Goal: Task Accomplishment & Management: Manage account settings

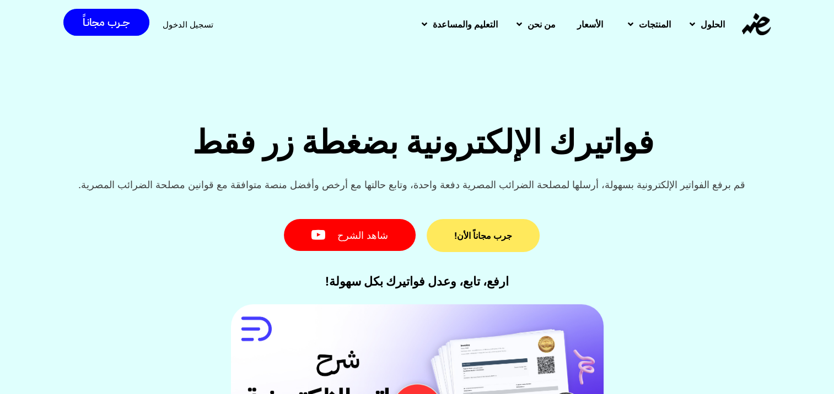
click at [500, 242] on link "جرب مجاناً الأن!" at bounding box center [482, 235] width 113 height 33
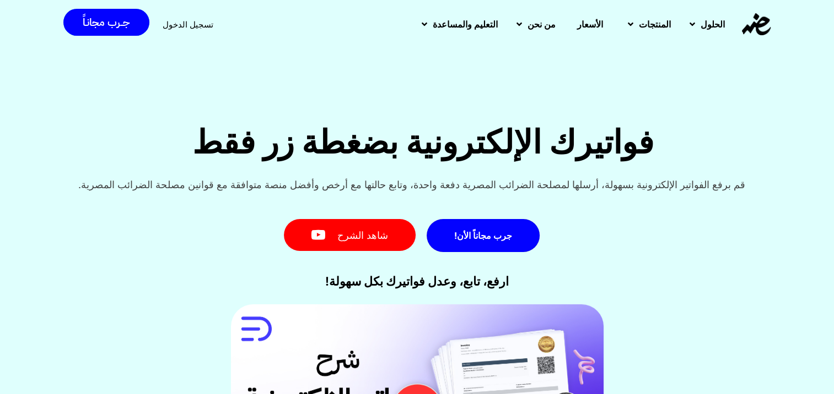
scroll to position [15, 0]
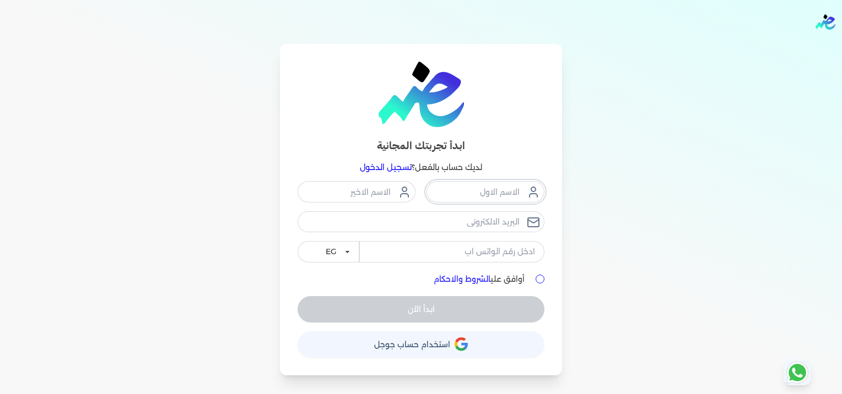
click at [488, 193] on input "text" at bounding box center [485, 191] width 118 height 21
click at [497, 186] on input "ش" at bounding box center [485, 191] width 118 height 21
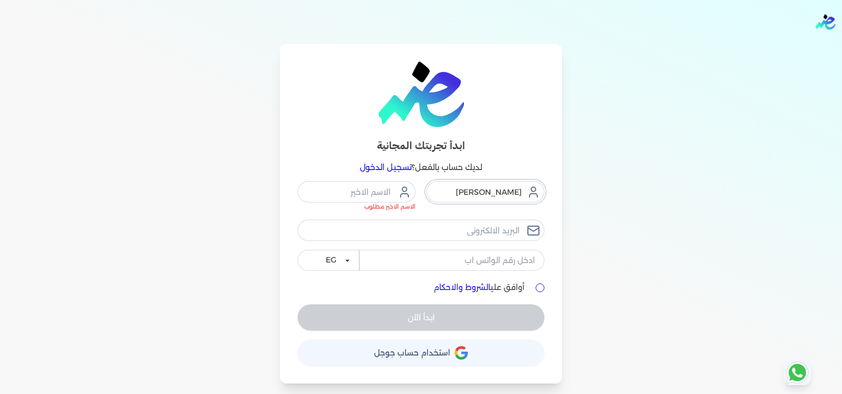
type input "احمد"
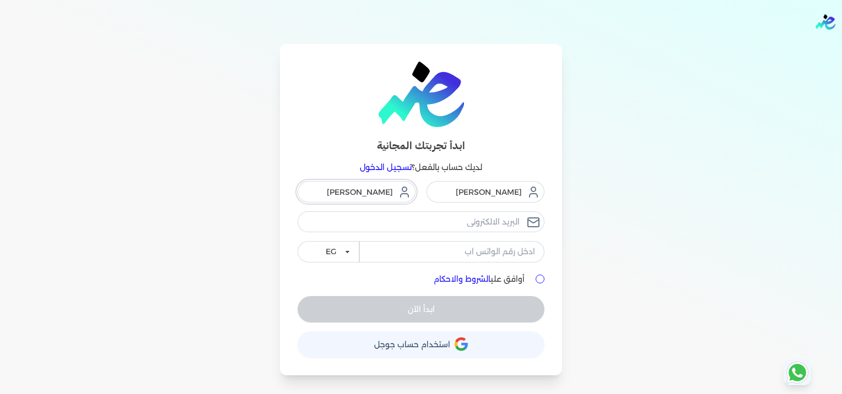
type input "محمود"
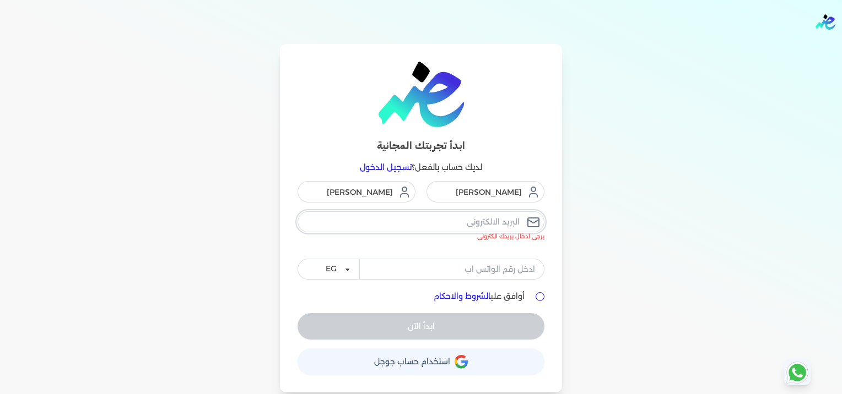
click at [408, 229] on input "email" at bounding box center [420, 222] width 247 height 21
type input "ahmedmahmoud.am82@gmail.com"
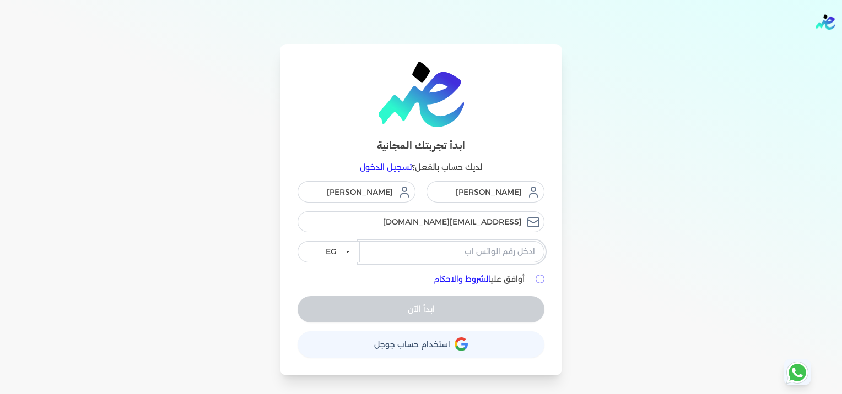
click at [496, 258] on input "tel" at bounding box center [451, 251] width 185 height 21
type input "01040180240"
click at [543, 278] on input "أوافق علي الشروط والاحكام" at bounding box center [539, 279] width 9 height 9
checkbox input "true"
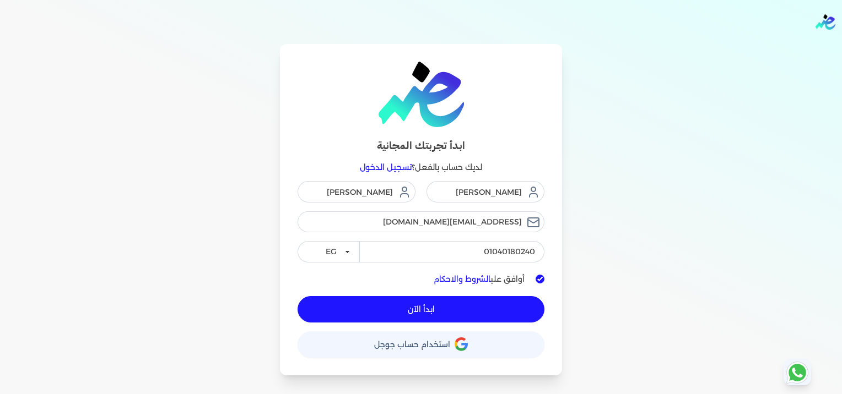
click at [478, 304] on button "ابدأ الآن" at bounding box center [420, 309] width 247 height 26
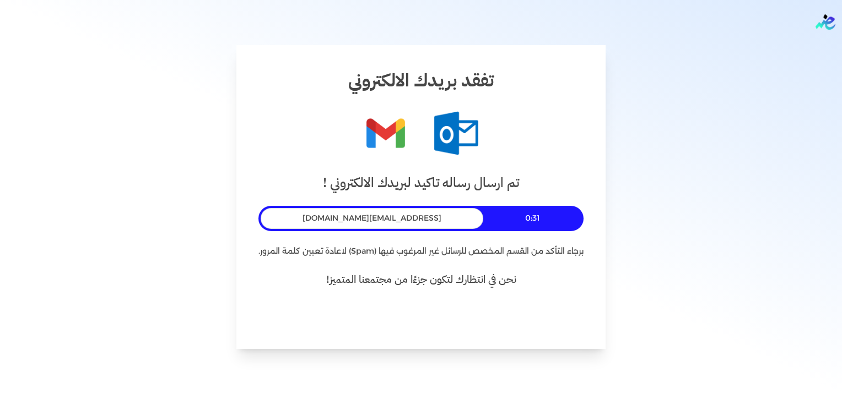
click at [412, 216] on span "ahmedmahmoud.am82@gmail.com" at bounding box center [371, 219] width 139 height 12
copy span "ahmedmahmoud.am82@gmail.com"
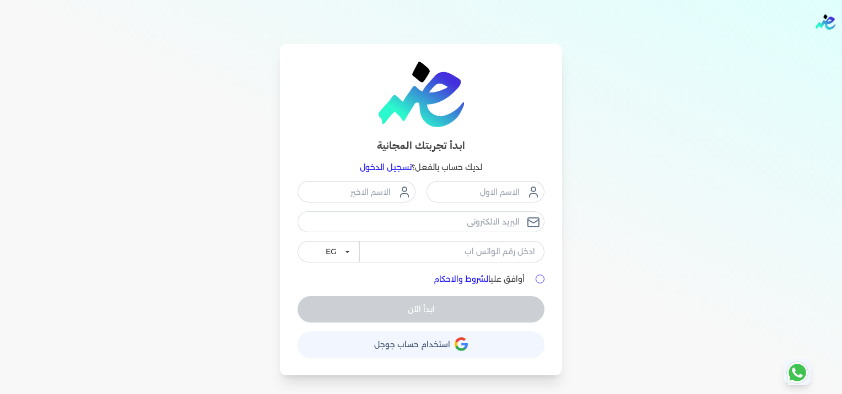
click at [381, 169] on link "تسجيل الدخول" at bounding box center [386, 168] width 52 height 10
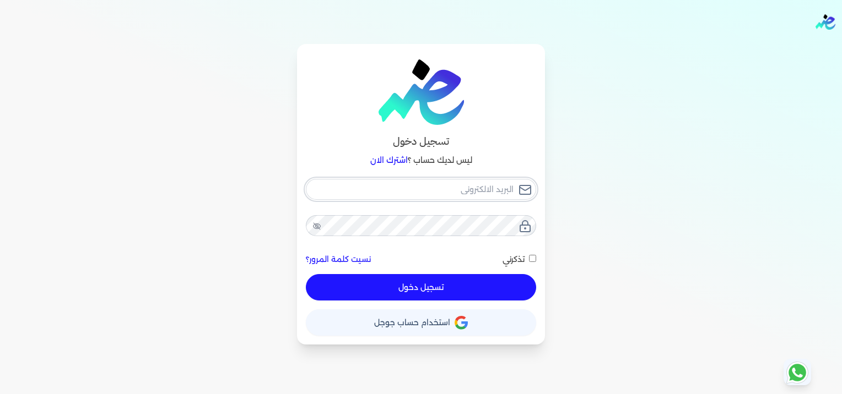
click at [488, 186] on input "email" at bounding box center [421, 189] width 230 height 21
paste input "ahmedmahmoud.am82@gmail.com"
type input "ahmedmahmoud.am82@gmail.com"
checkbox input "false"
type input "ahmedmahmoud.am82@gmail.com"
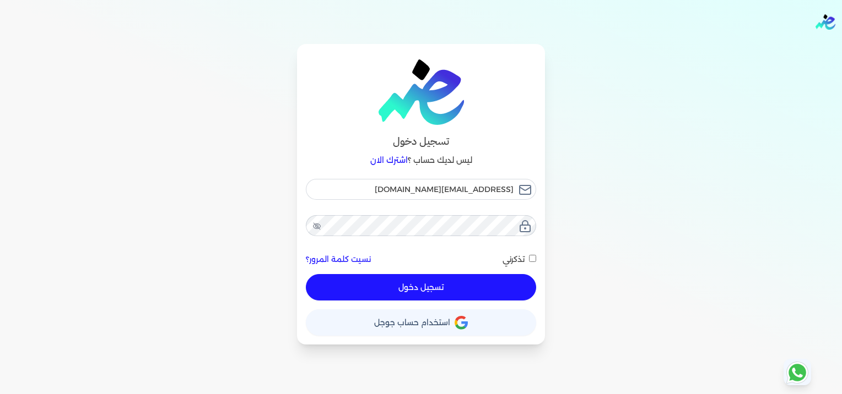
click at [496, 283] on button "تسجيل دخول" at bounding box center [421, 287] width 230 height 26
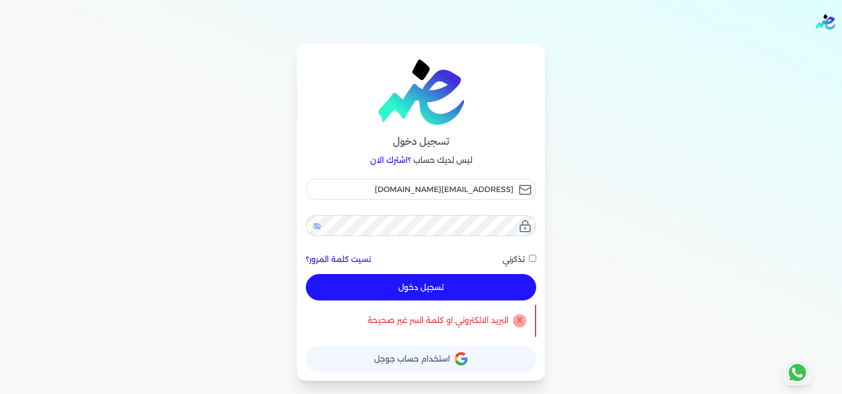
click at [317, 229] on icon at bounding box center [316, 226] width 9 height 9
click at [462, 237] on div "ahmedmahmoud.am82@gmail.com نسيت كلمة المرور؟ تذكرني تسجيل دخول" at bounding box center [421, 240] width 230 height 122
click at [477, 291] on button "تسجيل دخول" at bounding box center [421, 287] width 230 height 26
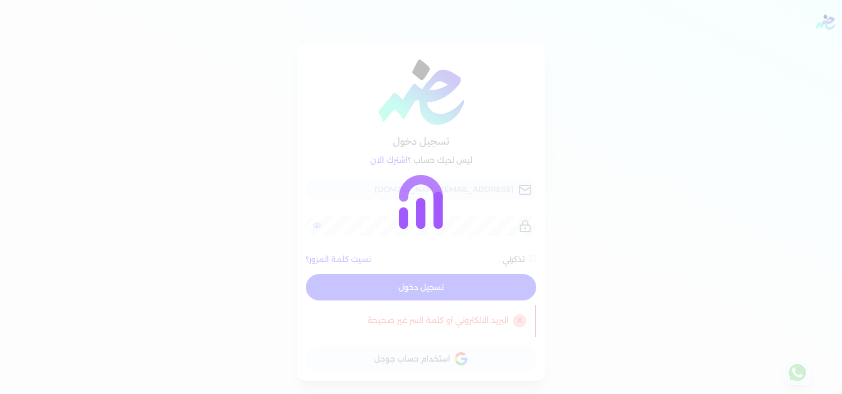
checkbox input "false"
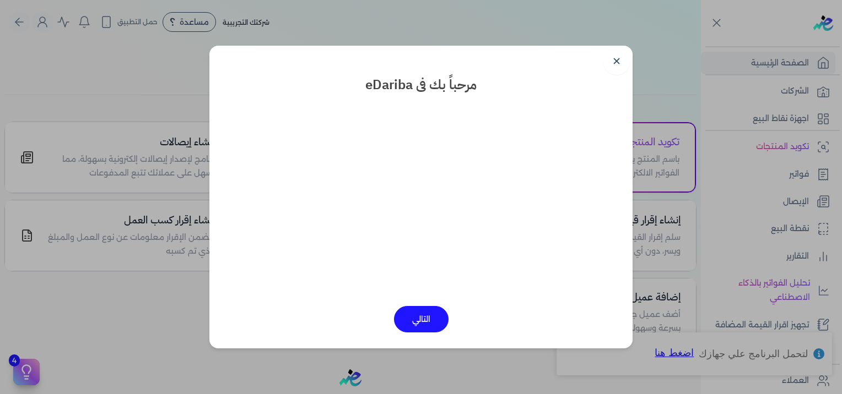
click at [416, 322] on button "التالي" at bounding box center [421, 319] width 55 height 26
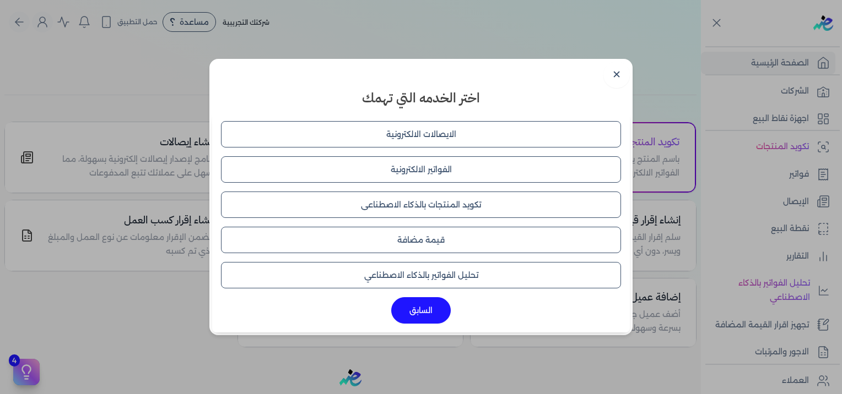
click at [445, 176] on button "الفواتير الالكترونية" at bounding box center [421, 169] width 400 height 26
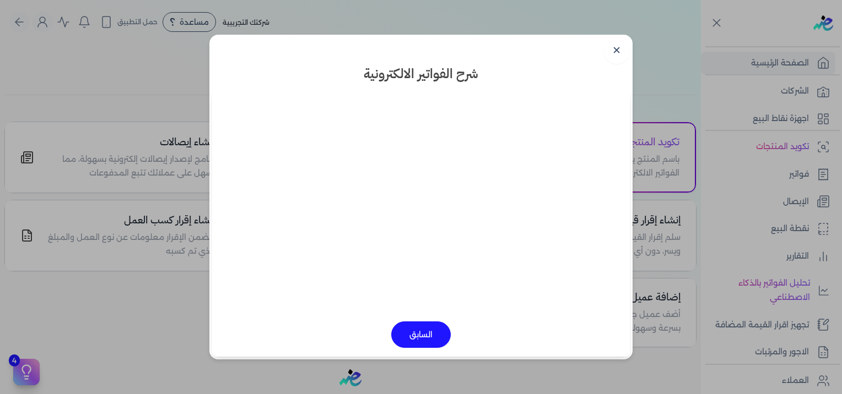
click at [423, 324] on button "السابق" at bounding box center [420, 335] width 59 height 26
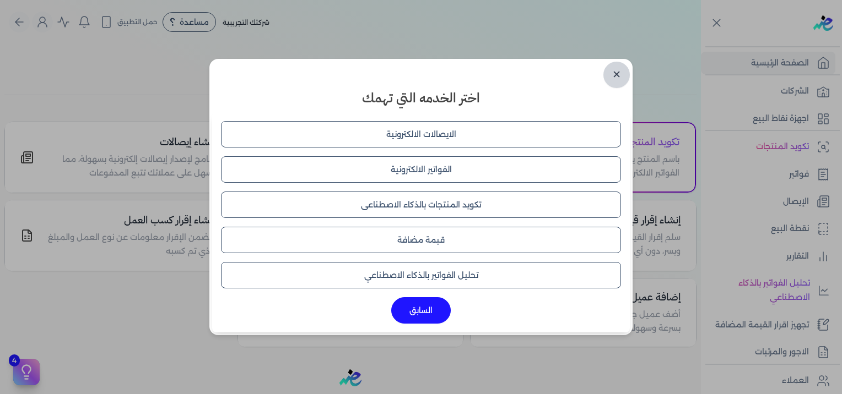
click at [616, 75] on link "✕" at bounding box center [616, 75] width 26 height 26
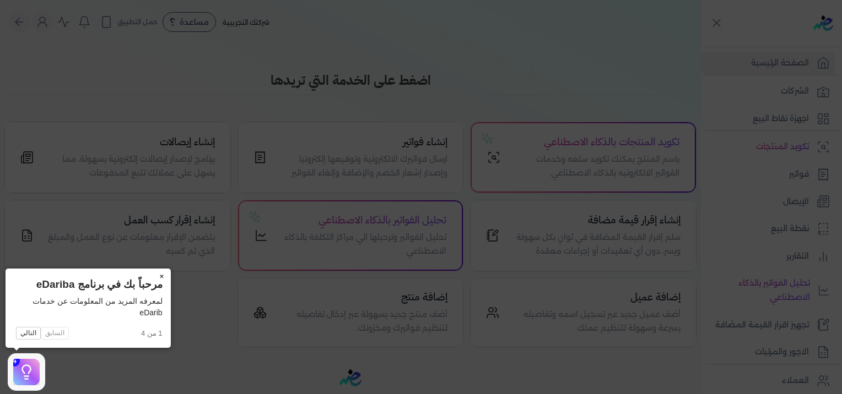
click at [160, 276] on button "×" at bounding box center [162, 276] width 18 height 15
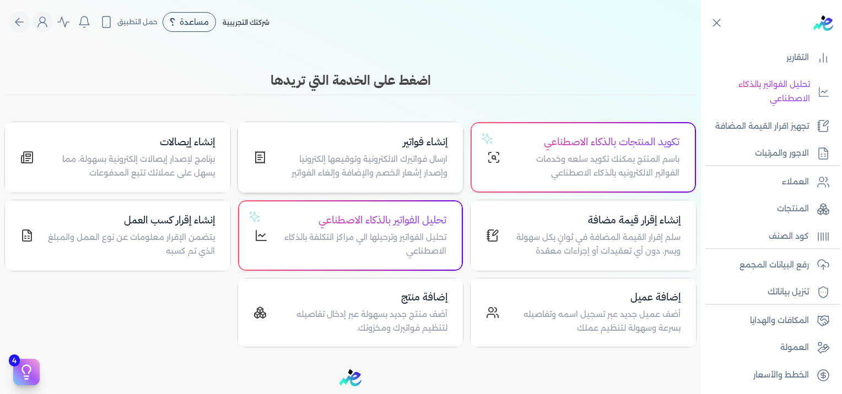
click at [412, 165] on p "ارسال فواتيرك الالكترونية وتوقيعها إلكترونيا وإصدار إشعار الخصم والإضافة وإلغاء…" at bounding box center [364, 167] width 168 height 28
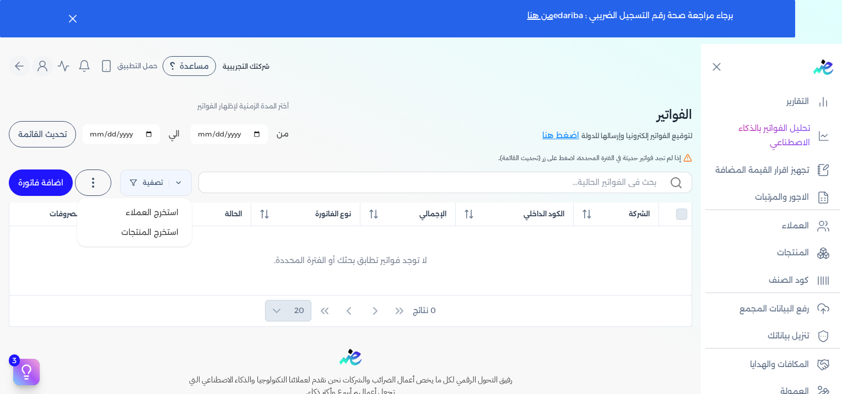
click at [100, 187] on icon at bounding box center [92, 182] width 13 height 13
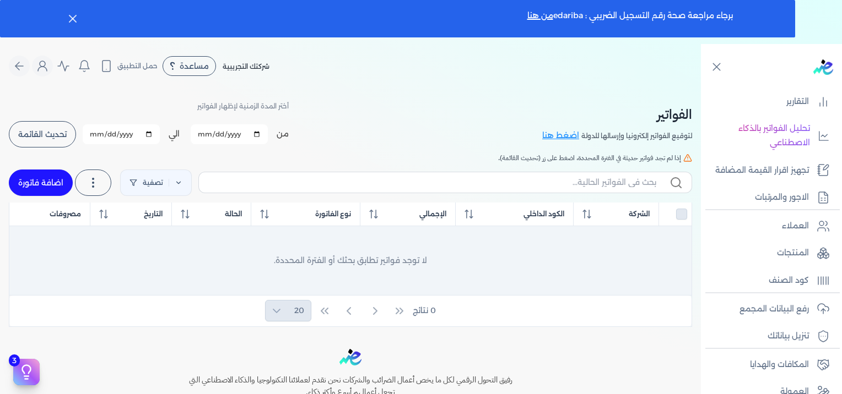
click at [651, 259] on div "لا توجد فواتير تطابق بحثك أو الفترة المحددة." at bounding box center [350, 261] width 664 height 56
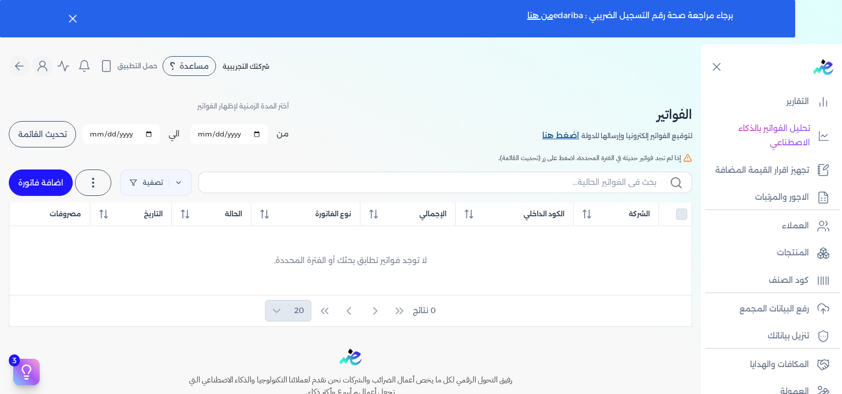
click at [566, 136] on link "اضغط هنا" at bounding box center [561, 136] width 39 height 12
click at [775, 307] on p "رفع البيانات المجمع" at bounding box center [773, 309] width 69 height 14
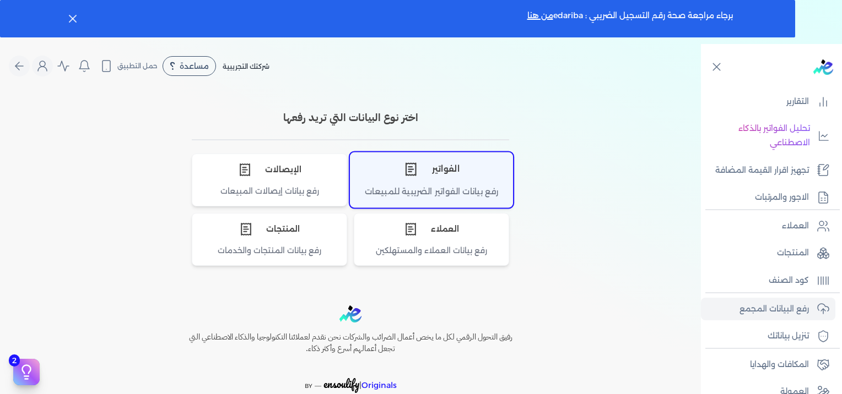
click at [413, 170] on icon "اختر نوع الفواتير" at bounding box center [410, 169] width 14 height 14
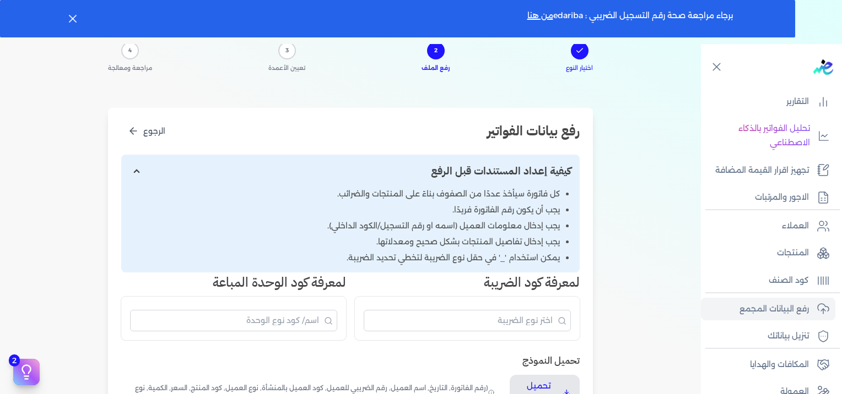
scroll to position [110, 0]
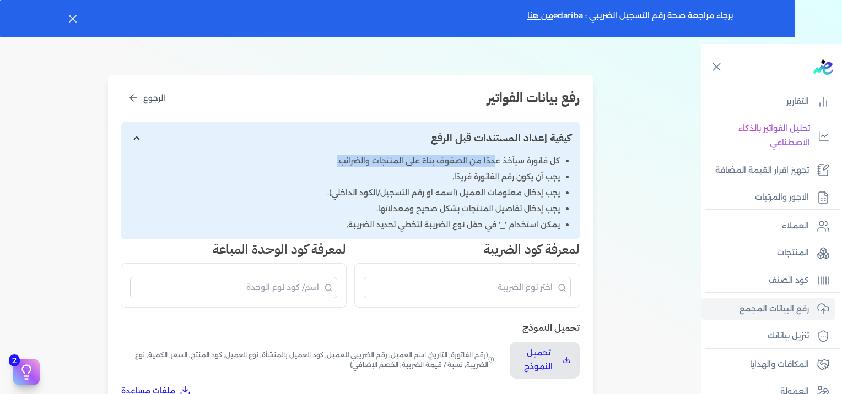
drag, startPoint x: 496, startPoint y: 158, endPoint x: 333, endPoint y: 163, distance: 163.7
click at [333, 171] on li "كل فاتورة سيأخذ عددًا من الصفوف بناءً على المنتجات والضرائب." at bounding box center [345, 177] width 430 height 12
drag, startPoint x: 333, startPoint y: 163, endPoint x: 517, endPoint y: 219, distance: 192.8
click at [517, 219] on ul "كل فاتورة سيأخذ عددًا من الصفوف بناءً على المنتجات والضرائب. يجب أن يكون رقم ال…" at bounding box center [350, 193] width 441 height 76
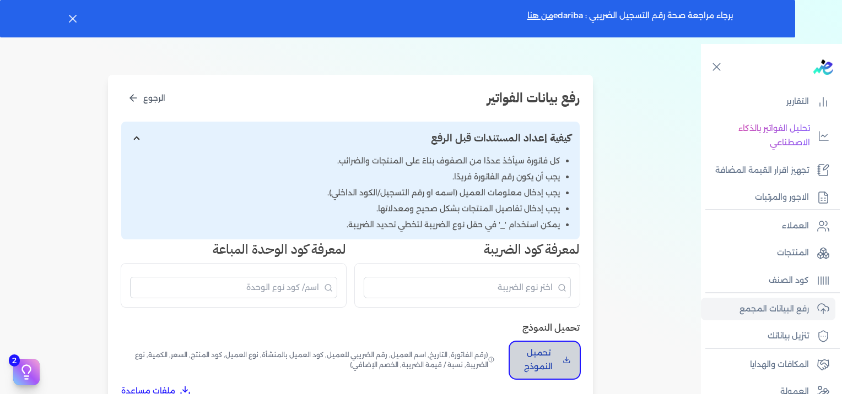
click at [558, 370] on p "تحميل النموذج" at bounding box center [538, 361] width 40 height 28
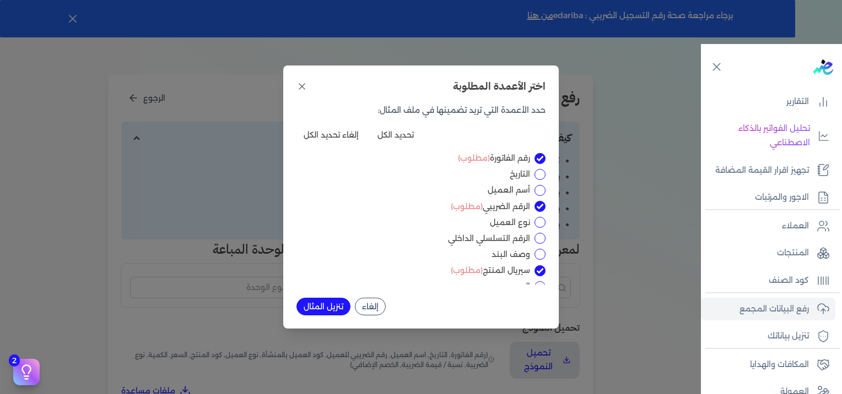
click at [540, 189] on input "أسم العميل" at bounding box center [539, 190] width 11 height 11
checkbox input "true"
click at [542, 176] on input "التاريخ" at bounding box center [539, 174] width 11 height 11
checkbox input "true"
click at [537, 190] on input "أسم العميل" at bounding box center [539, 190] width 11 height 11
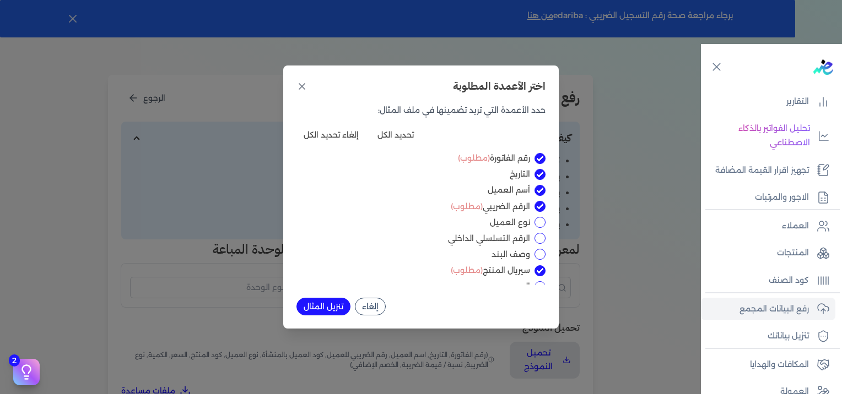
checkbox input "false"
click at [541, 176] on input "التاريخ" at bounding box center [539, 174] width 11 height 11
click at [542, 175] on input "التاريخ" at bounding box center [539, 174] width 11 height 11
checkbox input "true"
click at [538, 238] on input "الرقم التسلسلي الداخلي" at bounding box center [539, 238] width 11 height 11
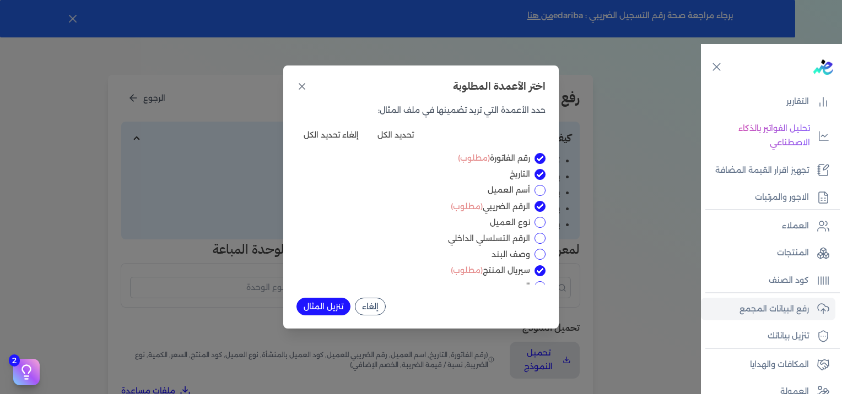
checkbox input "true"
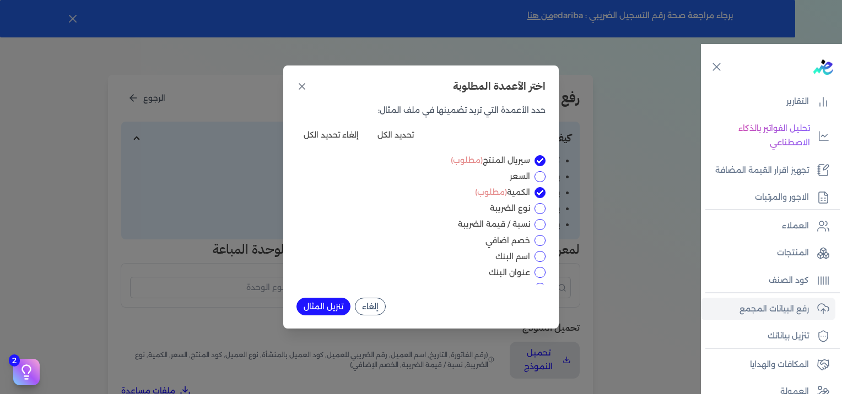
scroll to position [55, 0]
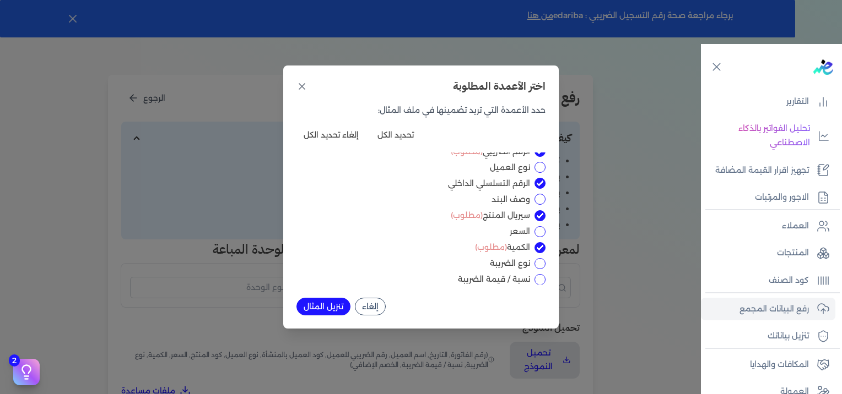
click at [312, 303] on button "تنزيل المثال" at bounding box center [323, 307] width 54 height 18
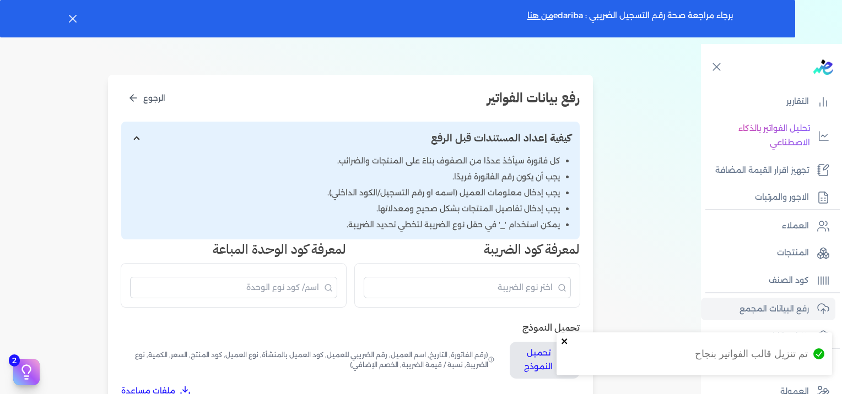
click at [564, 339] on icon "close" at bounding box center [565, 341] width 8 height 9
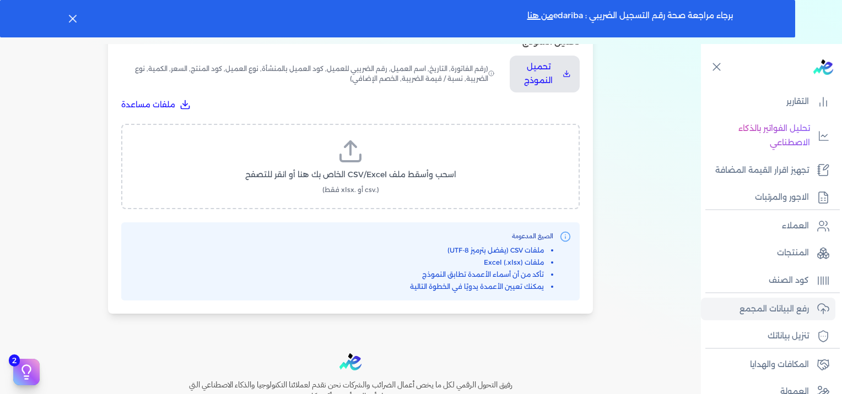
scroll to position [456, 0]
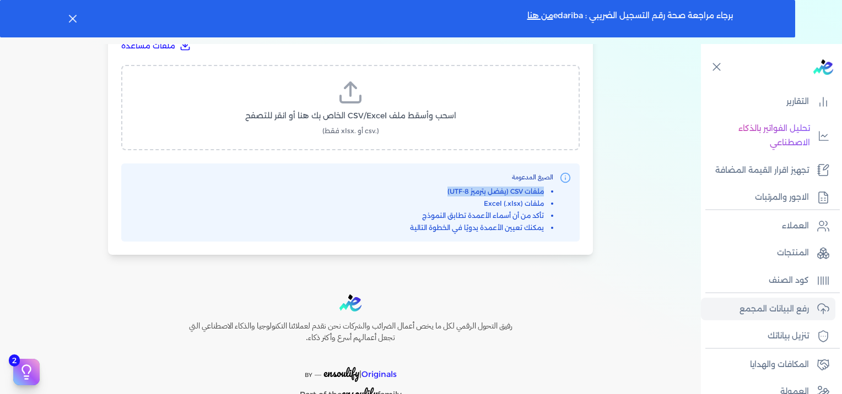
drag, startPoint x: 550, startPoint y: 190, endPoint x: 407, endPoint y: 192, distance: 143.3
click at [407, 192] on div "الصيغ المدعومة ملفات CSV (يفضل بترميز UTF-8) ملفات Excel (.xlsx) تأكد من أن أسم…" at bounding box center [350, 202] width 441 height 61
drag, startPoint x: 407, startPoint y: 192, endPoint x: 478, endPoint y: 199, distance: 72.0
click at [478, 199] on li "ملفات Excel (.xlsx)" at bounding box center [481, 204] width 143 height 10
drag, startPoint x: 542, startPoint y: 203, endPoint x: 436, endPoint y: 203, distance: 105.8
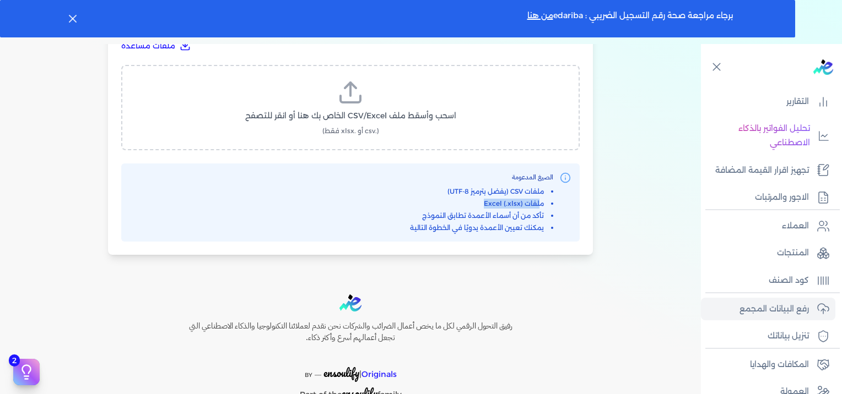
click at [436, 203] on li "ملفات Excel (.xlsx)" at bounding box center [481, 204] width 143 height 10
drag, startPoint x: 436, startPoint y: 203, endPoint x: 531, endPoint y: 218, distance: 95.3
click at [531, 218] on li "تأكد من أن أسماء الأعمدة تطابق النموذج" at bounding box center [481, 216] width 143 height 10
drag, startPoint x: 531, startPoint y: 218, endPoint x: 371, endPoint y: 221, distance: 159.8
click at [371, 221] on div "الصيغ المدعومة ملفات CSV (يفضل بترميز UTF-8) ملفات Excel (.xlsx) تأكد من أن أسم…" at bounding box center [350, 202] width 441 height 61
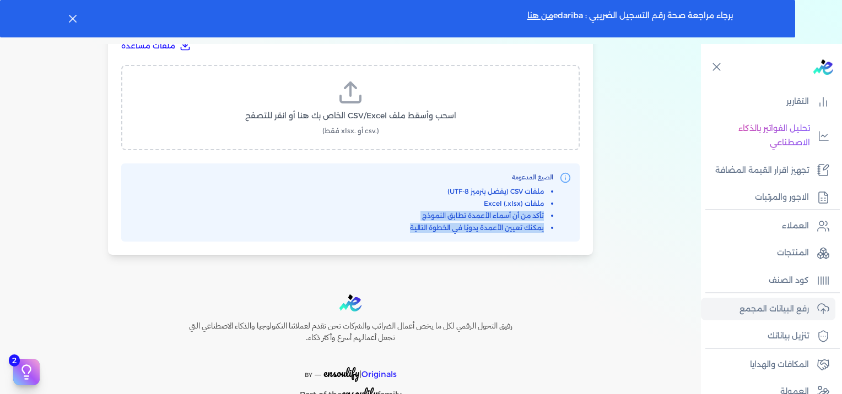
drag, startPoint x: 371, startPoint y: 221, endPoint x: 511, endPoint y: 230, distance: 140.8
click at [511, 230] on li "يمكنك تعيين الأعمدة يدويًا في الخطوة التالية" at bounding box center [481, 228] width 143 height 10
click at [540, 230] on li "يمكنك تعيين الأعمدة يدويًا في الخطوة التالية" at bounding box center [481, 228] width 143 height 10
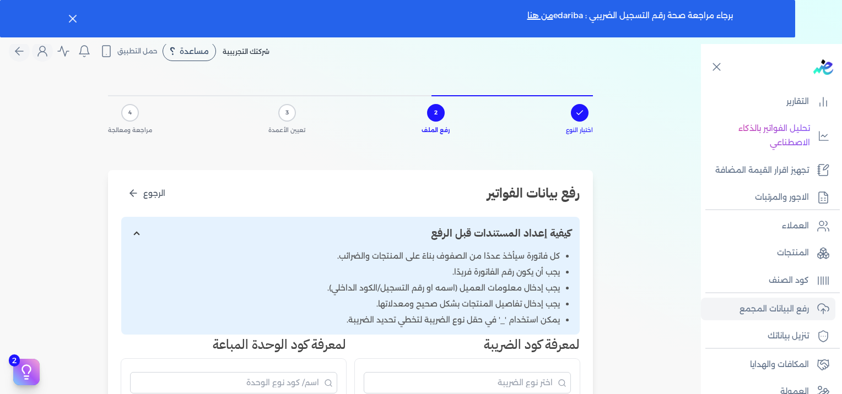
scroll to position [0, 0]
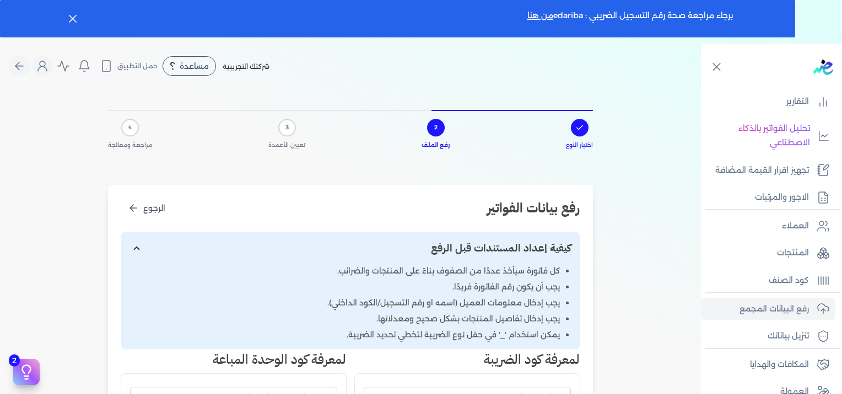
click at [291, 133] on div "3" at bounding box center [287, 128] width 18 height 18
click at [537, 19] on link "من هنا" at bounding box center [540, 15] width 26 height 10
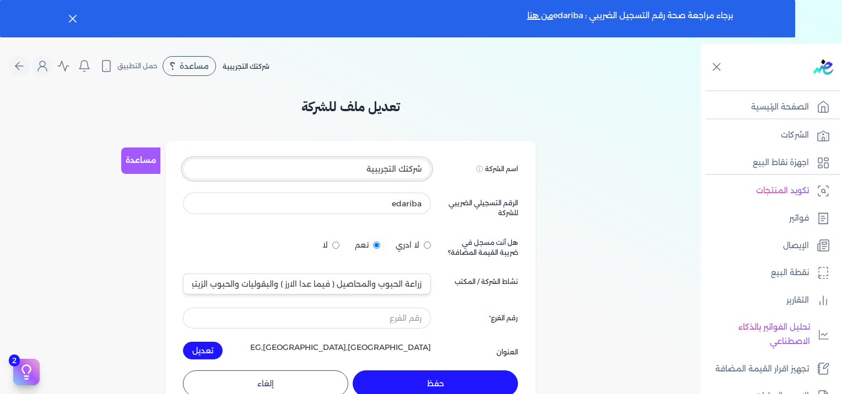
drag, startPoint x: 335, startPoint y: 174, endPoint x: 533, endPoint y: 167, distance: 198.4
click at [518, 165] on div "اسم الشركة Displayed on public forums, such as Preline شركتك التجريبية الرقم ال…" at bounding box center [350, 259] width 335 height 201
drag, startPoint x: 375, startPoint y: 206, endPoint x: 500, endPoint y: 201, distance: 124.6
click at [497, 201] on div "اسم الشركة Displayed on public forums, such as Preline شركتك التجريبية الرقم ال…" at bounding box center [350, 259] width 335 height 201
drag, startPoint x: 367, startPoint y: 166, endPoint x: 525, endPoint y: 161, distance: 157.6
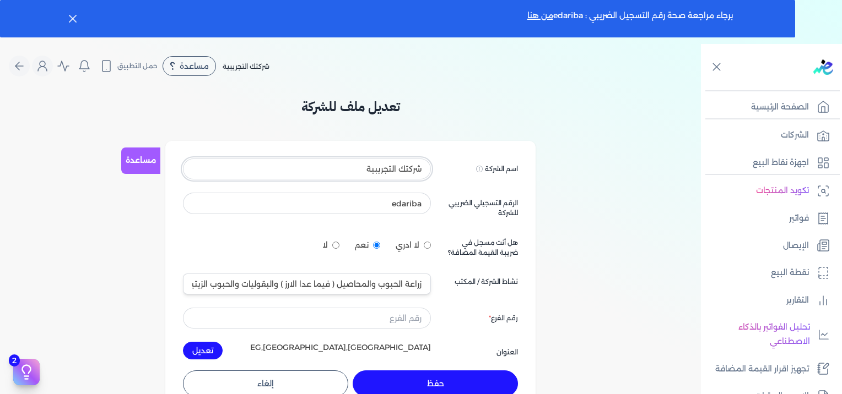
click at [507, 163] on div "اسم الشركة Displayed on public forums, such as Preline شركتك التجريبية الرقم ال…" at bounding box center [350, 259] width 335 height 201
type input "h"
type input "المتحدة لتجارة السيارات"
type input "المتحدة لتجارة السيارات والاستيراد والتصدير"
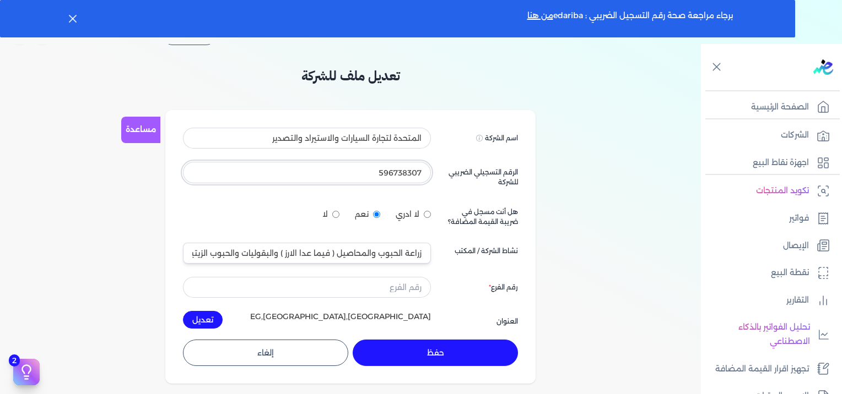
scroll to position [55, 0]
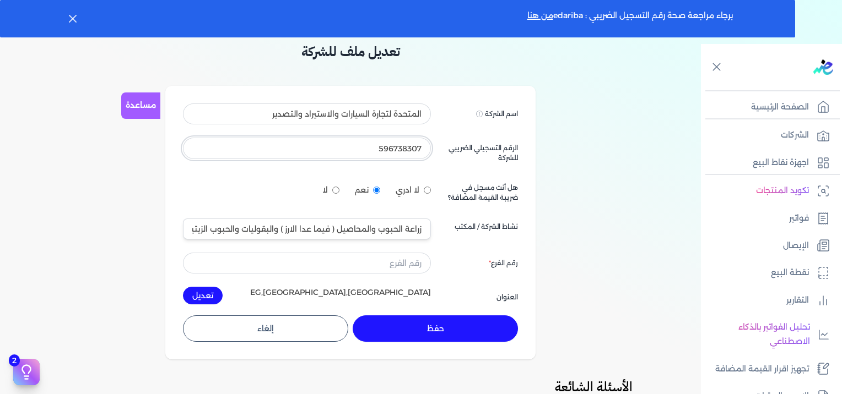
type input "596738307"
click at [387, 227] on input "زراعة الحبوب والمحاصيل ( فيما عدا الارز ) والبقوليات والحبوب الزيتية 0111" at bounding box center [307, 229] width 248 height 21
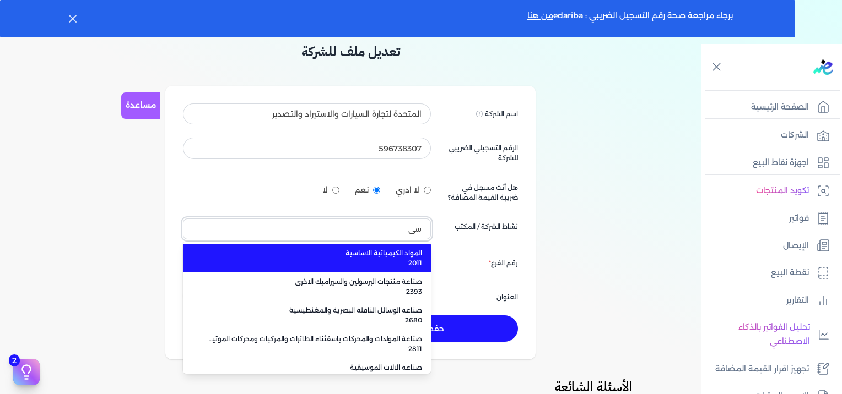
type input "س"
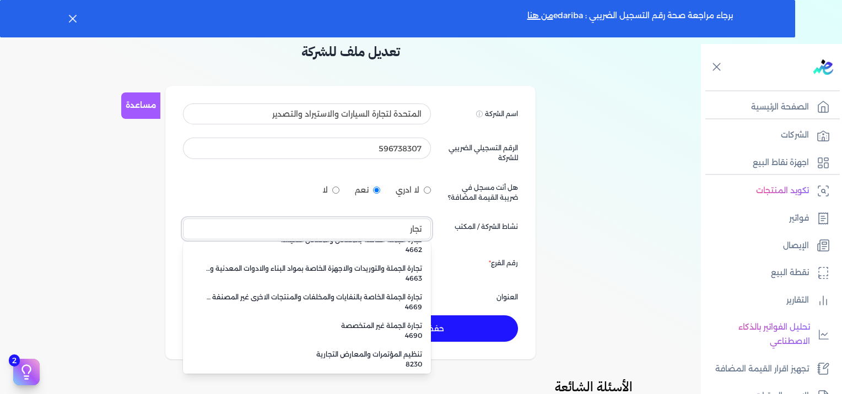
scroll to position [328, 0]
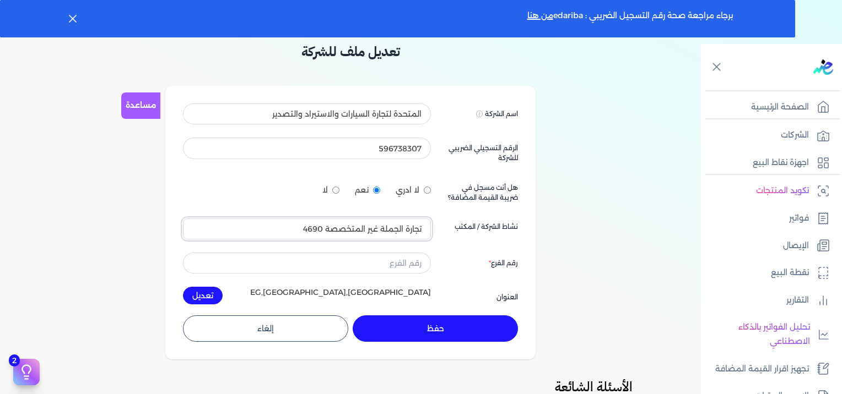
drag, startPoint x: 297, startPoint y: 224, endPoint x: 511, endPoint y: 231, distance: 213.3
click at [502, 230] on div "اسم الشركة Displayed on public forums, such as Preline المتحدة لتجارة السيارات …" at bounding box center [350, 204] width 335 height 201
click at [393, 228] on input "تجارة الجملة غير المتخصصة 4690" at bounding box center [307, 229] width 248 height 21
click at [291, 232] on input "تجارة الجملة غير المتخصصة 4690" at bounding box center [307, 229] width 248 height 21
click at [309, 225] on input "تجارة الجملة غير المتخصصة 4690" at bounding box center [307, 229] width 248 height 21
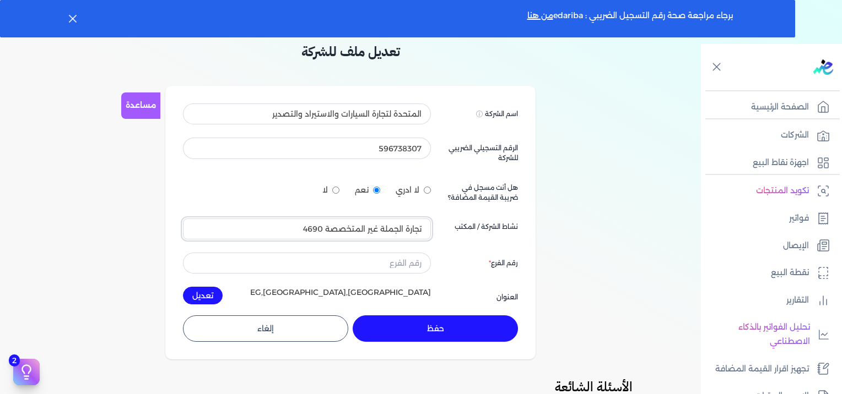
type input "تجارة الجملة غير المتخصصة 4690"
drag, startPoint x: 280, startPoint y: 229, endPoint x: 575, endPoint y: 232, distance: 295.3
click at [564, 232] on div "تعديل ملف للشركة مساعدة اسم الشركة Displayed on public forums, such as Preline …" at bounding box center [350, 341] width 701 height 599
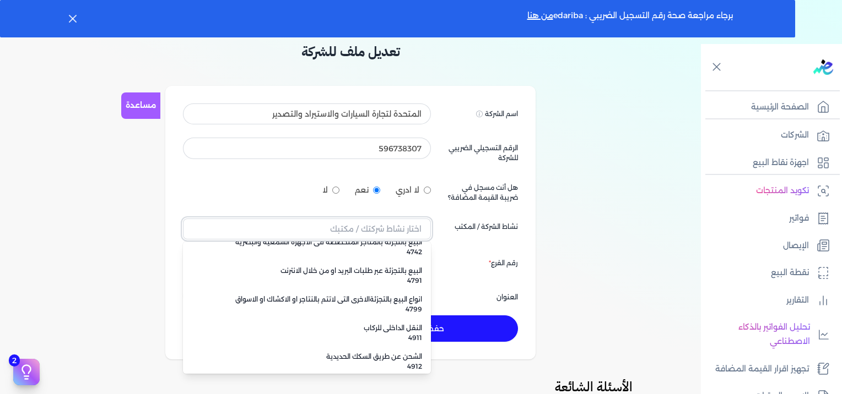
scroll to position [7660, 0]
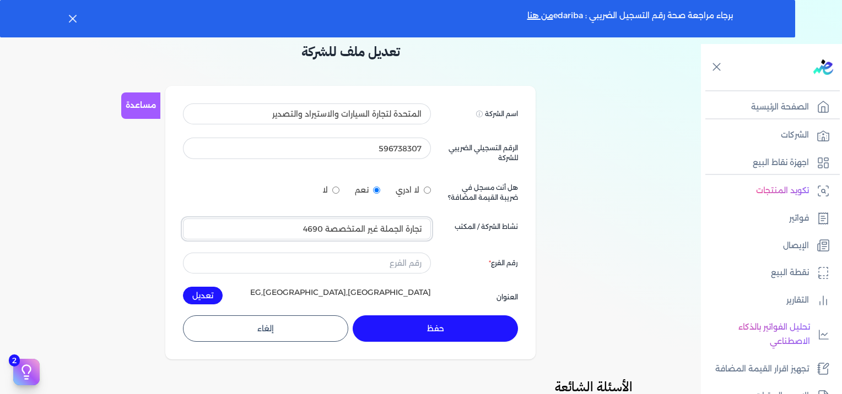
click at [369, 230] on input "تجارة الجملة غير المتخصصة 4690" at bounding box center [307, 229] width 248 height 21
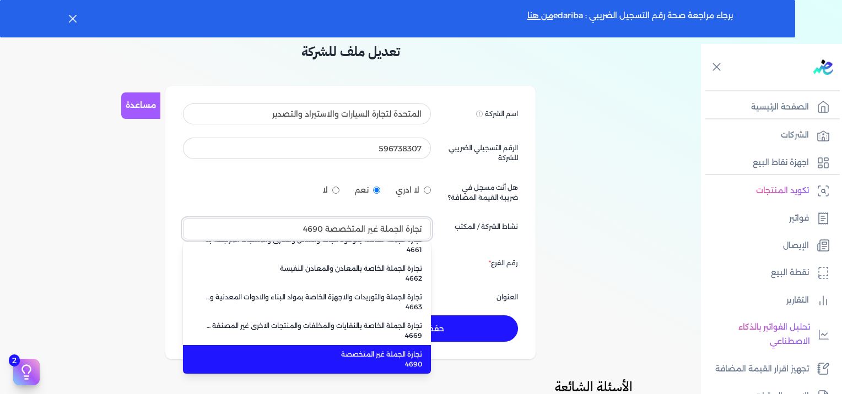
drag, startPoint x: 248, startPoint y: 237, endPoint x: 489, endPoint y: 237, distance: 240.7
click at [489, 237] on div "اسم الشركة Displayed on public forums, such as Preline المتحدة لتجارة السيارات …" at bounding box center [350, 204] width 335 height 201
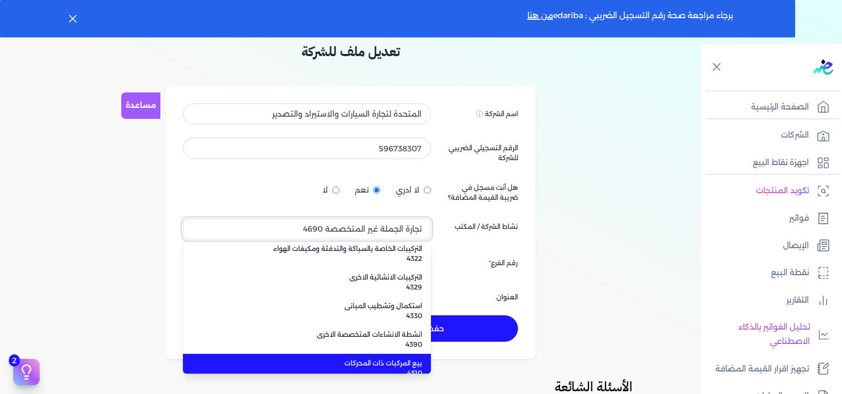
scroll to position [6503, 0]
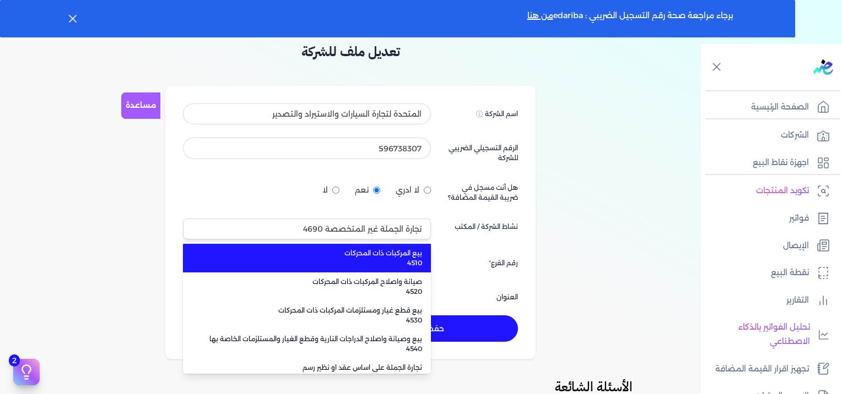
click at [403, 258] on span "4510" at bounding box center [313, 263] width 217 height 10
type input "بيع المركبات ذات المحركات 4510"
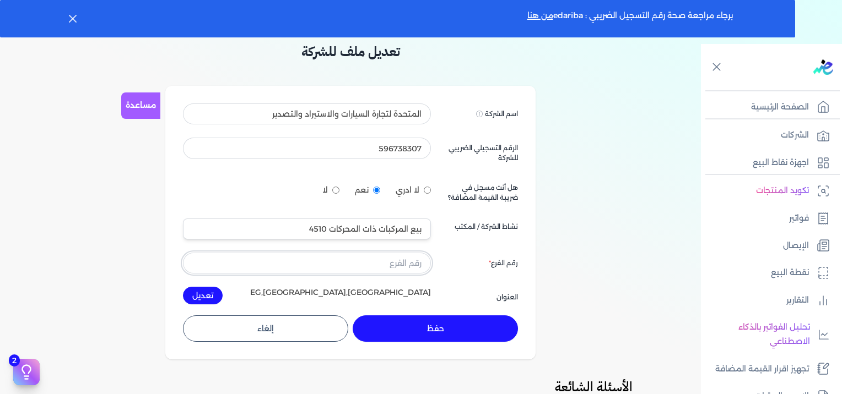
click at [369, 270] on input "text" at bounding box center [307, 263] width 248 height 21
type input "1"
click at [204, 293] on button "تعديل" at bounding box center [203, 296] width 40 height 18
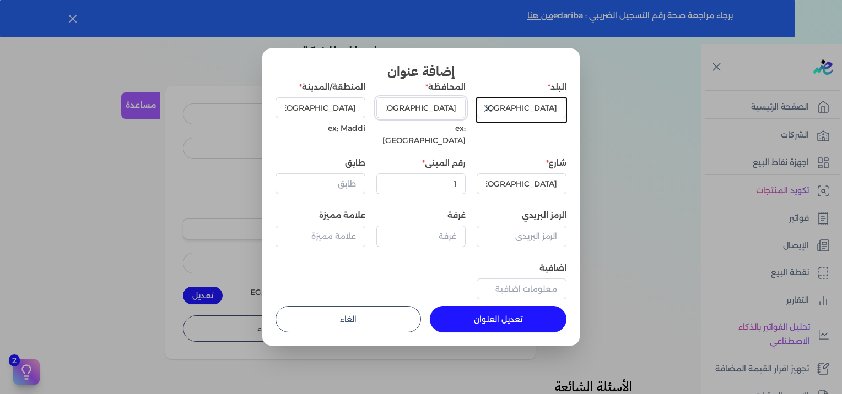
click at [418, 113] on input "[GEOGRAPHIC_DATA]" at bounding box center [421, 108] width 90 height 21
type input "gharbia"
type input "Tanta"
drag, startPoint x: 626, startPoint y: 180, endPoint x: 677, endPoint y: 180, distance: 51.2
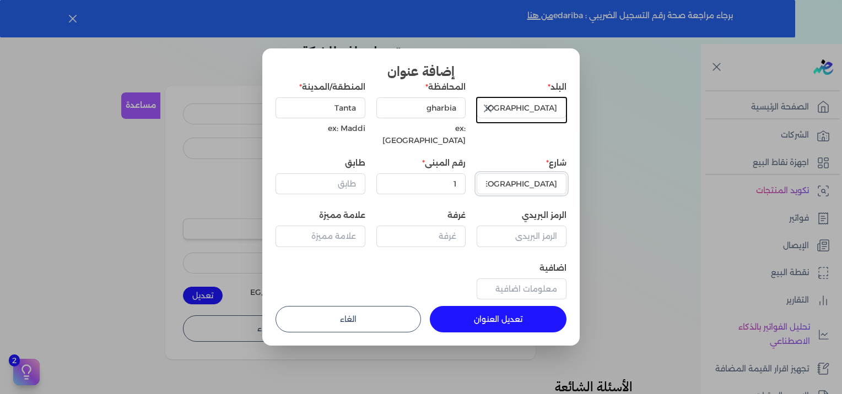
click at [677, 180] on dialog "إضافة عنوان البلد مصر المحافظة gharbia ex: Cairo المنطقة/المدينة Tanta ex: Madd…" at bounding box center [421, 197] width 842 height 394
drag, startPoint x: 526, startPoint y: 174, endPoint x: 625, endPoint y: 176, distance: 99.2
click at [624, 175] on dialog "إضافة عنوان البلد مصر المحافظة gharbia ex: Cairo المنطقة/المدينة Tanta ex: Madd…" at bounding box center [421, 197] width 842 height 394
type input "آ"
type input "NA"
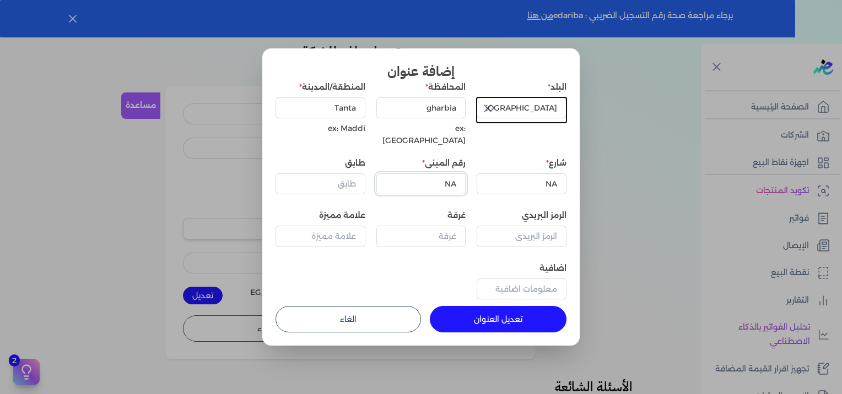
type input "NA"
click at [507, 308] on button "تعديل العنوان" at bounding box center [498, 319] width 137 height 26
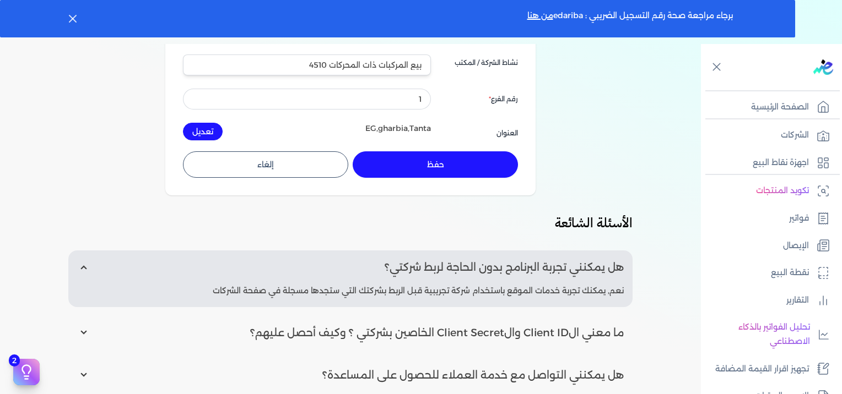
scroll to position [220, 0]
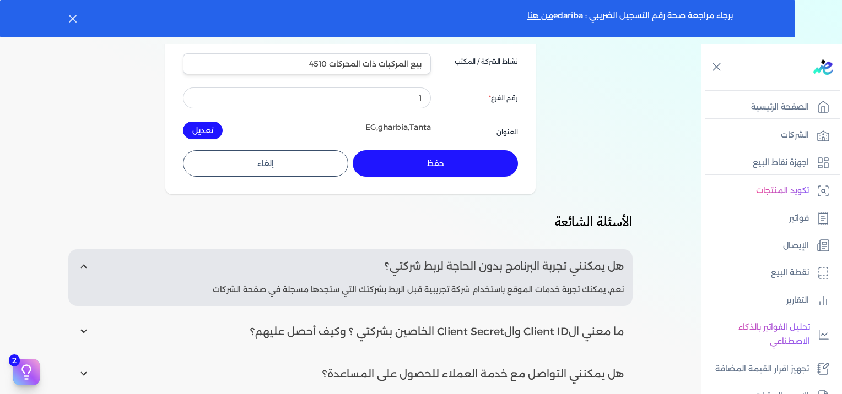
click at [444, 164] on button "حفظ" at bounding box center [435, 163] width 165 height 26
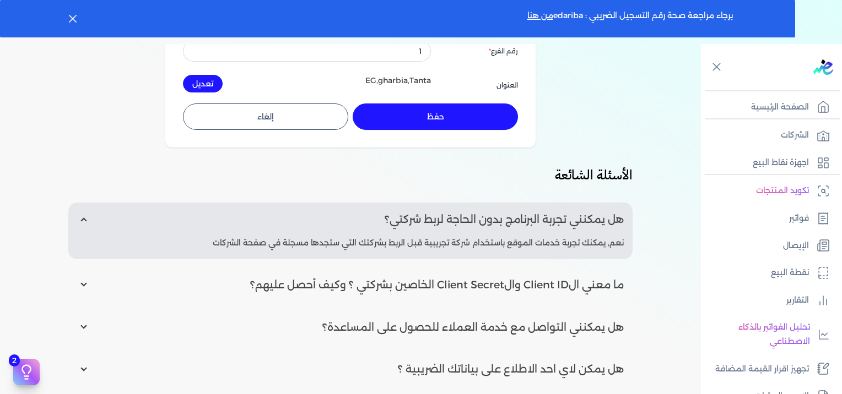
scroll to position [331, 0]
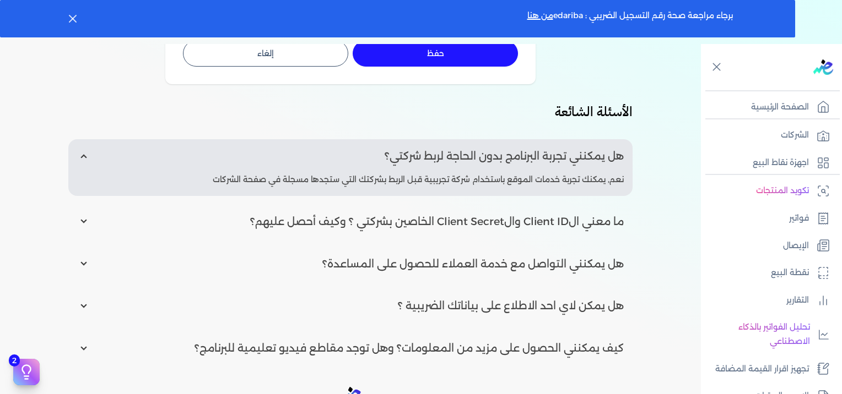
click at [428, 307] on input "radio" at bounding box center [350, 306] width 564 height 34
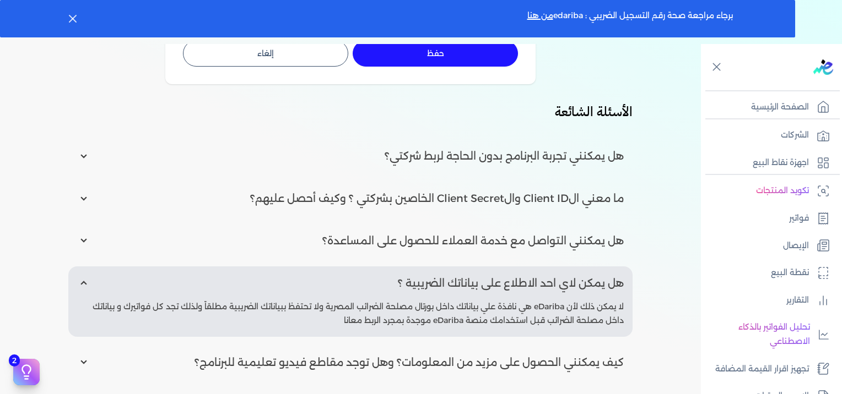
click at [488, 278] on input "radio" at bounding box center [350, 284] width 564 height 34
radio input "false"
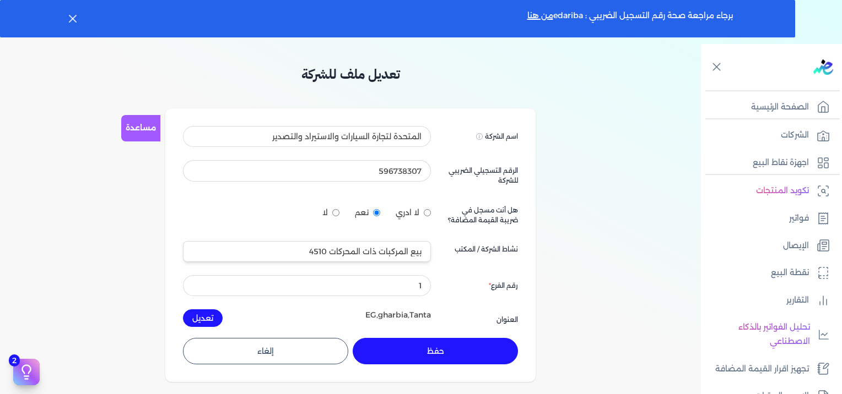
scroll to position [0, 0]
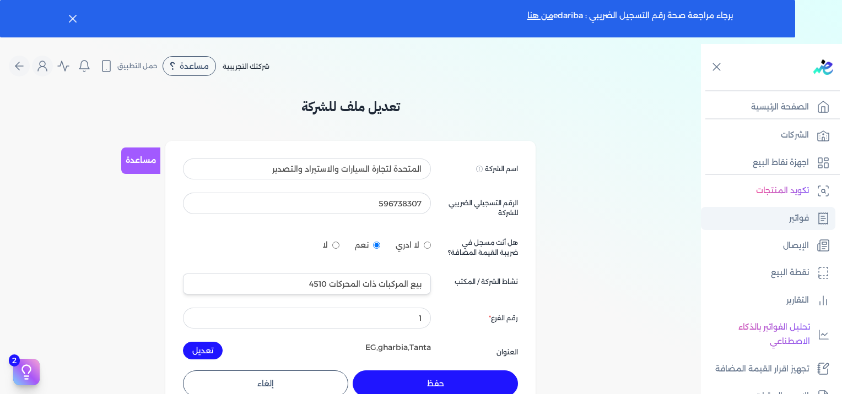
click at [782, 224] on link "فواتير" at bounding box center [768, 218] width 134 height 23
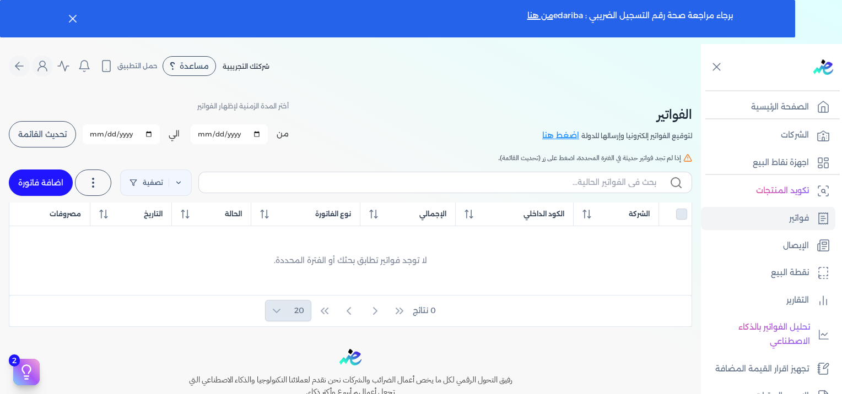
click at [51, 185] on link "اضافة فاتورة" at bounding box center [41, 183] width 64 height 26
select select "EGP"
select select "B"
select select "EGS"
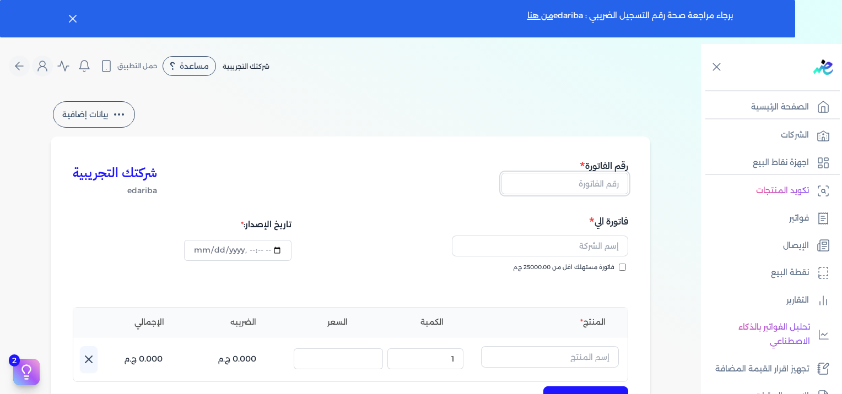
click at [560, 182] on input "text" at bounding box center [564, 183] width 127 height 21
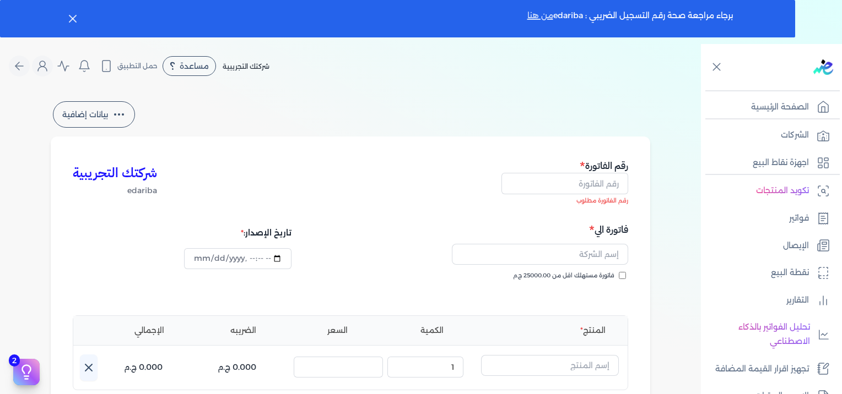
click at [540, 20] on link "من هنا" at bounding box center [540, 15] width 26 height 10
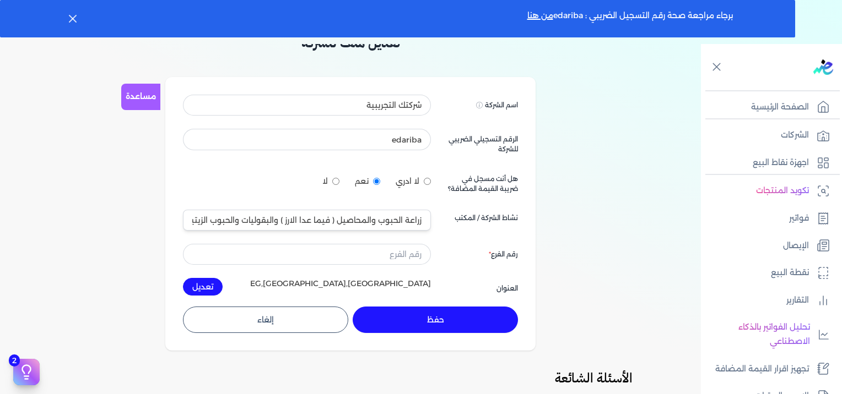
scroll to position [165, 0]
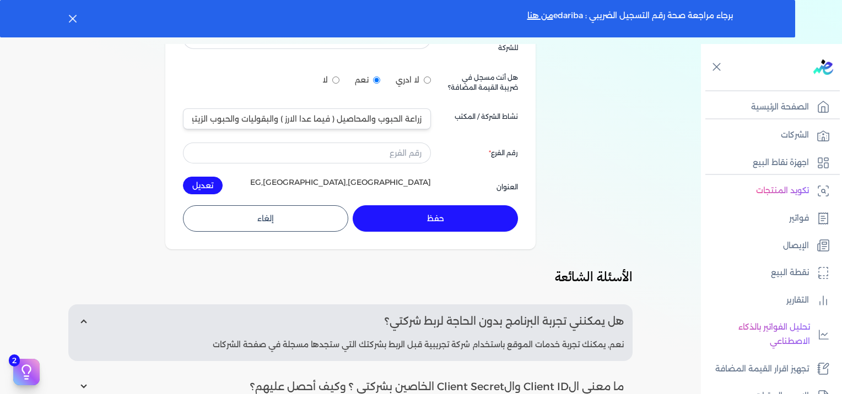
click at [296, 228] on button "إلغاء" at bounding box center [265, 218] width 165 height 26
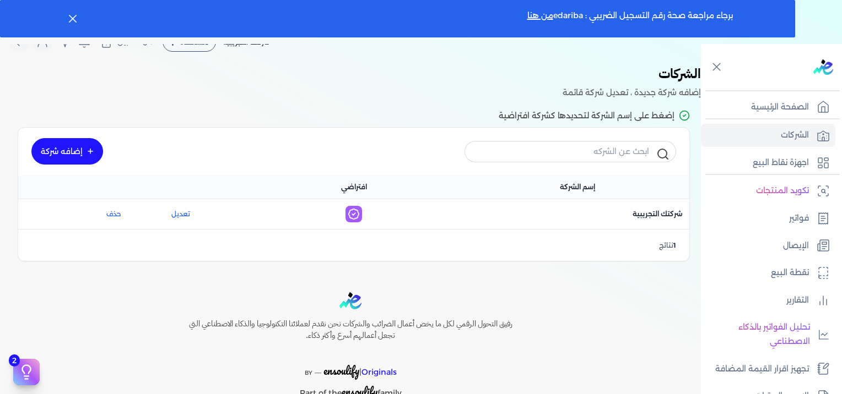
scroll to position [22, 0]
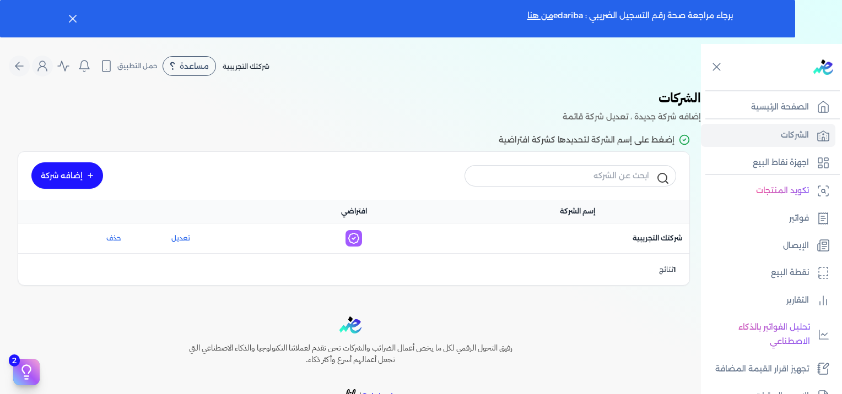
click at [226, 65] on span "شركتك التجريبية" at bounding box center [246, 66] width 47 height 8
click at [797, 109] on p "الصفحة الرئيسية" at bounding box center [780, 107] width 58 height 14
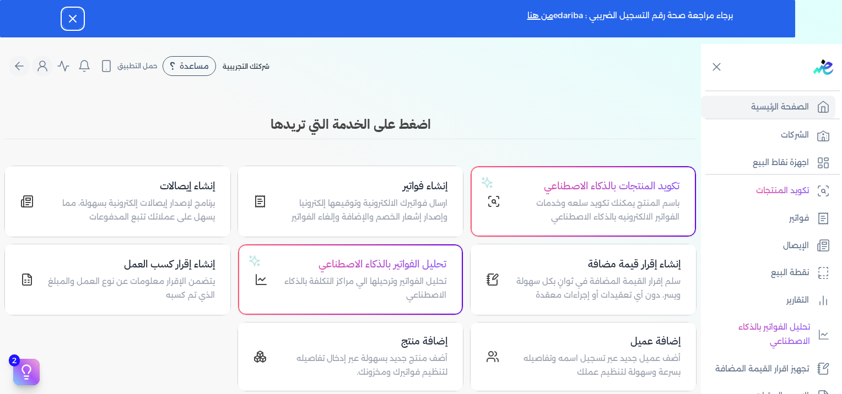
click at [82, 24] on button "Dismiss" at bounding box center [73, 19] width 20 height 20
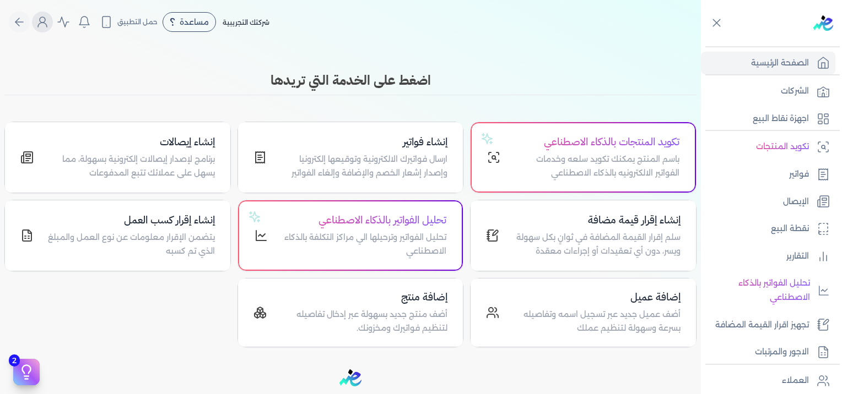
click at [42, 24] on icon "Global" at bounding box center [42, 21] width 13 height 13
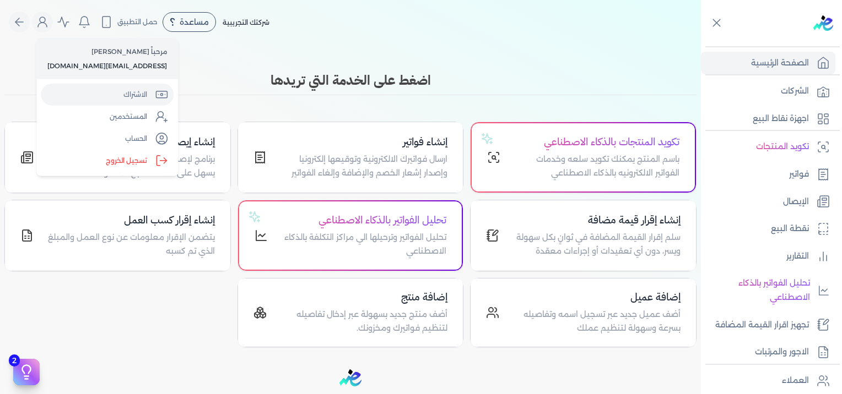
click at [137, 102] on link "الاشتراك" at bounding box center [107, 95] width 133 height 22
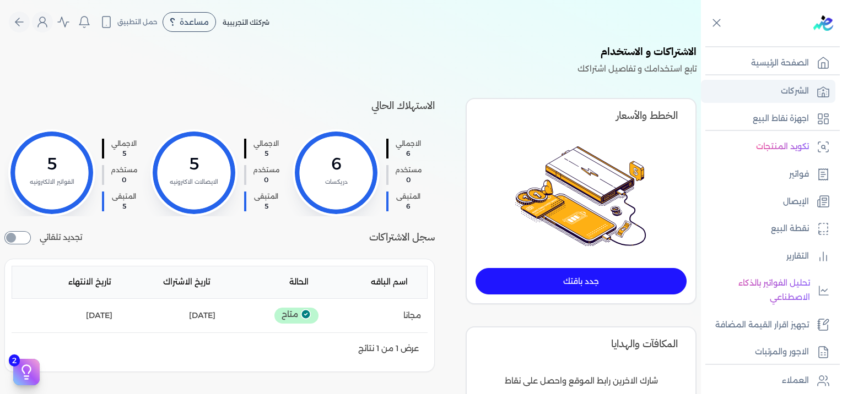
click at [790, 90] on p "الشركات" at bounding box center [795, 91] width 28 height 14
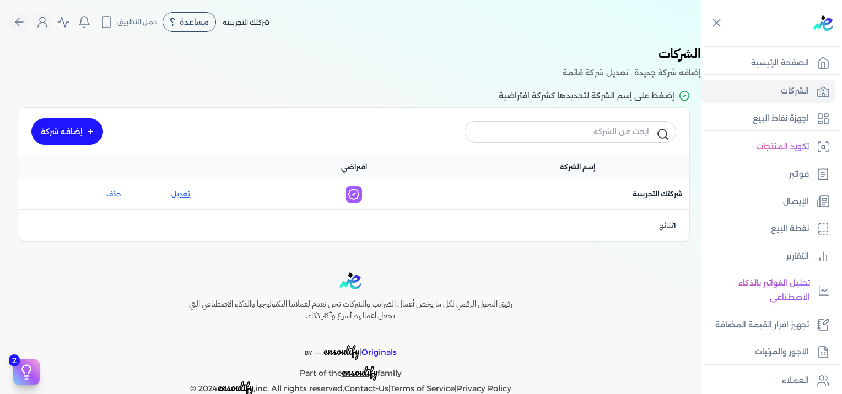
click at [178, 190] on link "تعديل" at bounding box center [181, 195] width 84 height 10
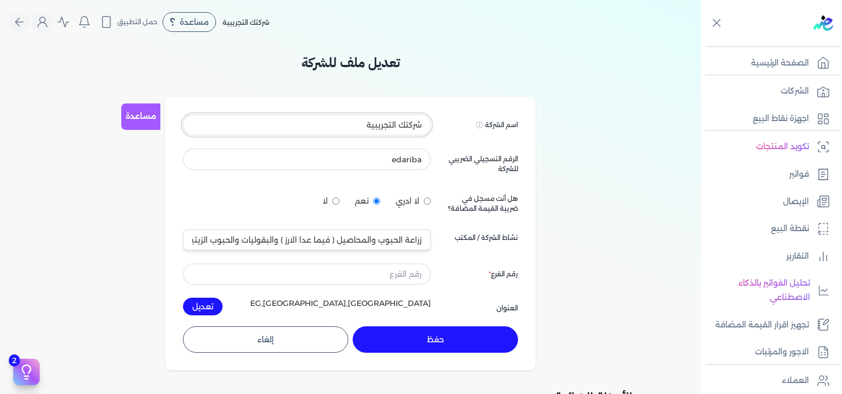
drag, startPoint x: 333, startPoint y: 129, endPoint x: 492, endPoint y: 128, distance: 159.2
click at [487, 128] on div "اسم الشركة Displayed on public forums, such as Preline شركتك التجريبية الرقم ال…" at bounding box center [350, 215] width 335 height 201
type input "h"
type input "المتحدة لتجارة السيارات والاستيراد والتصدير"
type input "596738307"
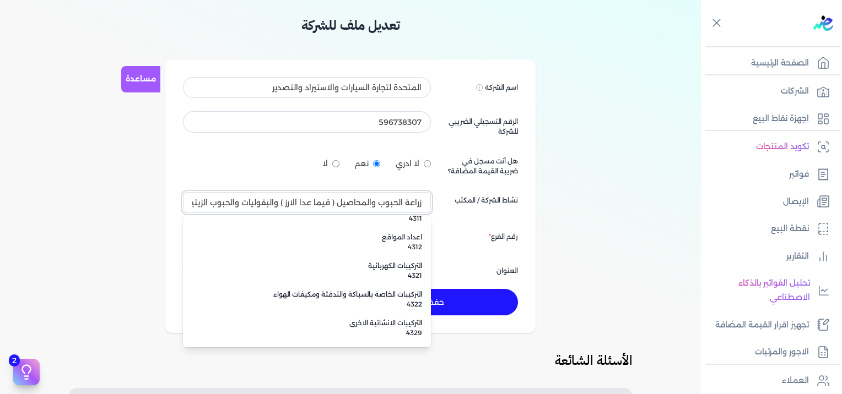
scroll to position [6584, 0]
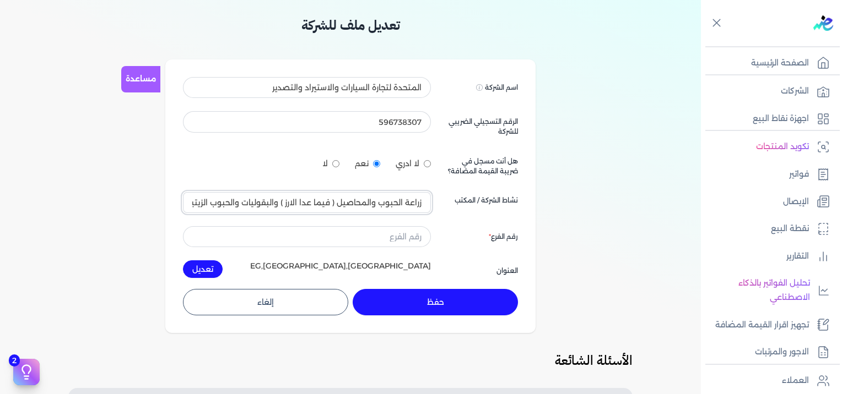
click at [213, 194] on input "زراعة الحبوب والمحاصيل ( فيما عدا الارز ) والبقوليات والحبوب الزيتية 0111" at bounding box center [307, 202] width 248 height 21
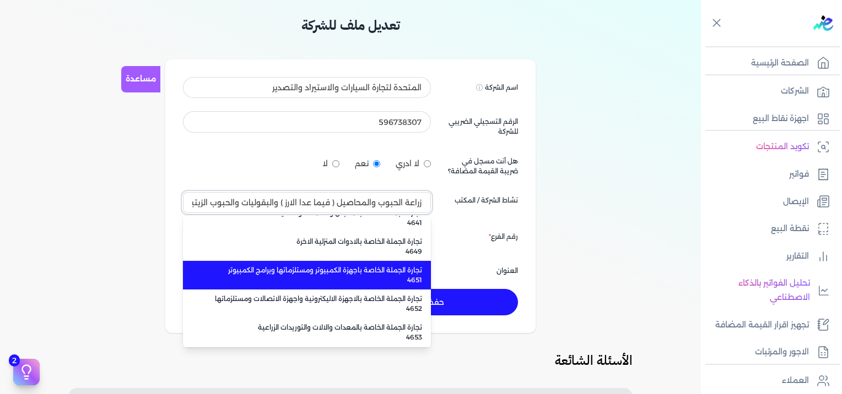
scroll to position [6497, 0]
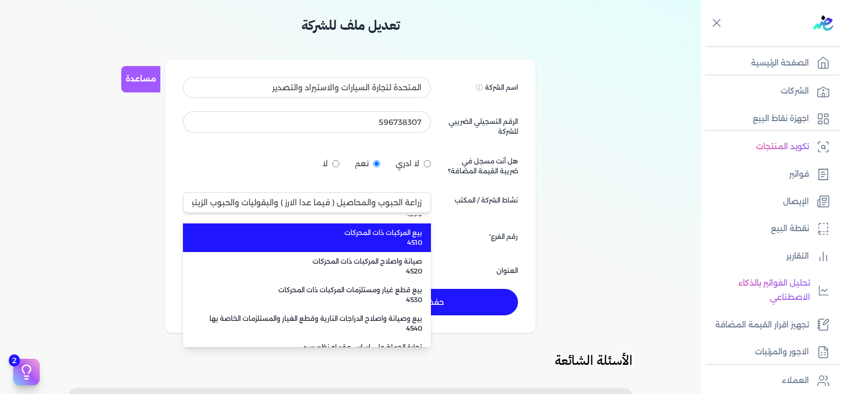
click at [387, 234] on span "بيع المركبات ذات المحركات" at bounding box center [313, 233] width 217 height 10
type input "بيع المركبات ذات المحركات 4510"
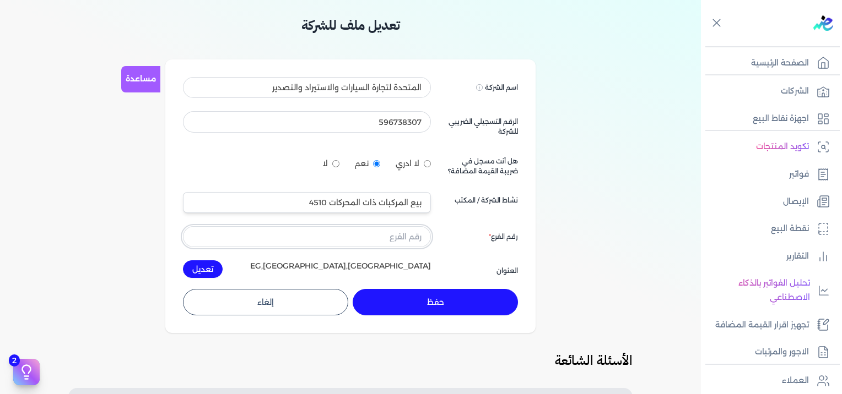
click at [381, 234] on input "text" at bounding box center [307, 236] width 248 height 21
type input "1"
click at [201, 267] on button "تعديل" at bounding box center [203, 270] width 40 height 18
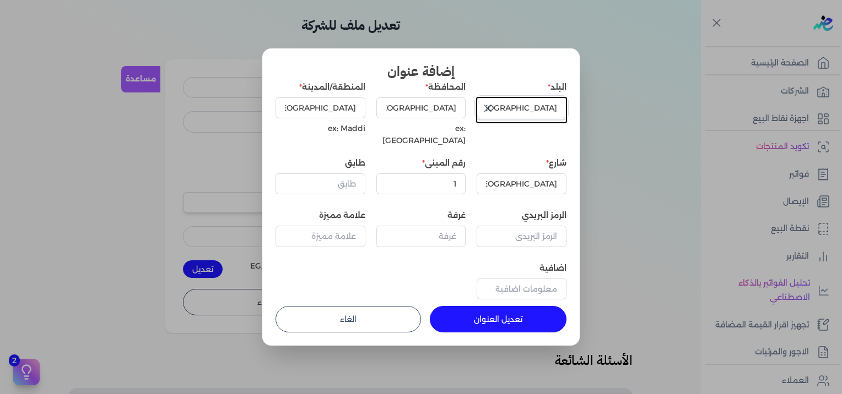
drag, startPoint x: 531, startPoint y: 112, endPoint x: 569, endPoint y: 111, distance: 37.5
click at [571, 113] on div "إضافة عنوان البلد مصر المحافظة Cairo ex: Cairo المنطقة/المدينة Cairo ex: Maddi …" at bounding box center [420, 196] width 317 height 297
click at [436, 109] on input "[GEOGRAPHIC_DATA]" at bounding box center [421, 108] width 90 height 21
type input "ث"
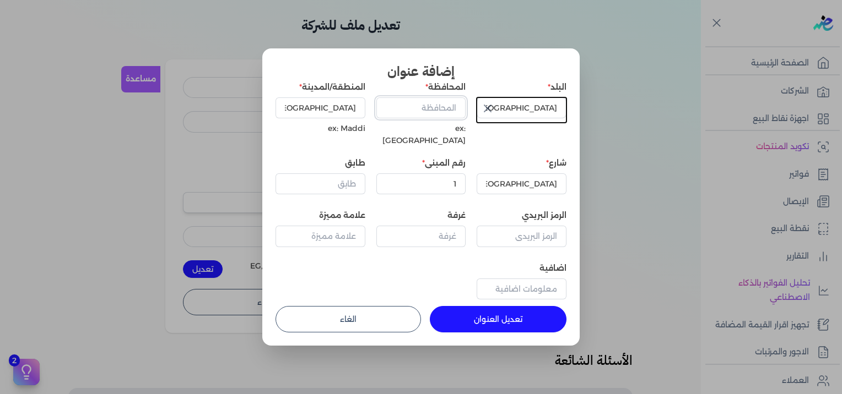
type input "ُ"
drag, startPoint x: 441, startPoint y: 109, endPoint x: 304, endPoint y: 187, distance: 157.7
type input "ElGarbia"
drag, startPoint x: 439, startPoint y: 110, endPoint x: 547, endPoint y: 145, distance: 114.1
click at [547, 145] on div "البلد مصر المحافظة ElGarbia ex: Cairo المنطقة/المدينة Cairo ex: Maddi شارع Cair…" at bounding box center [420, 193] width 291 height 223
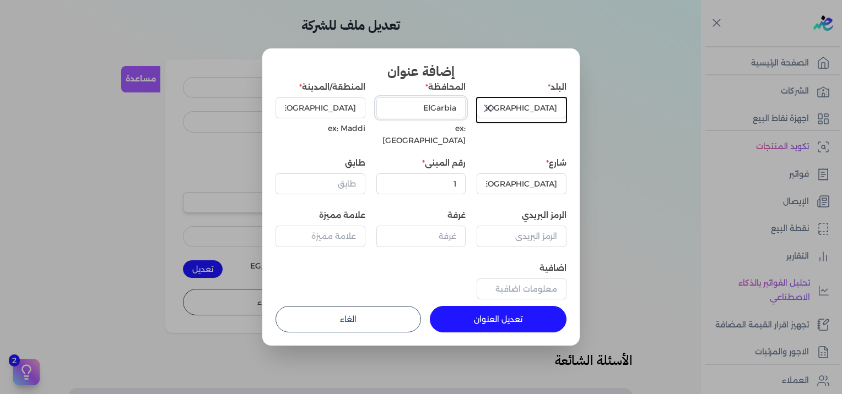
click at [453, 110] on input "ElGarbia" at bounding box center [421, 108] width 90 height 21
click at [355, 112] on input "[GEOGRAPHIC_DATA]" at bounding box center [320, 108] width 90 height 21
type input "Tanta"
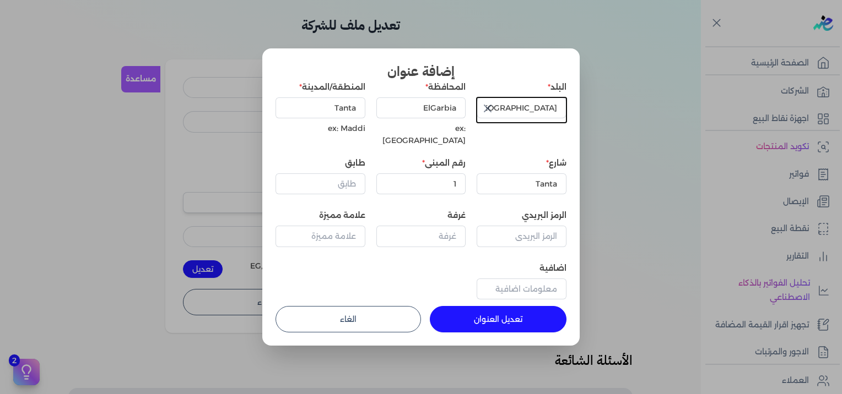
click at [495, 309] on button "تعديل العنوان" at bounding box center [498, 319] width 137 height 26
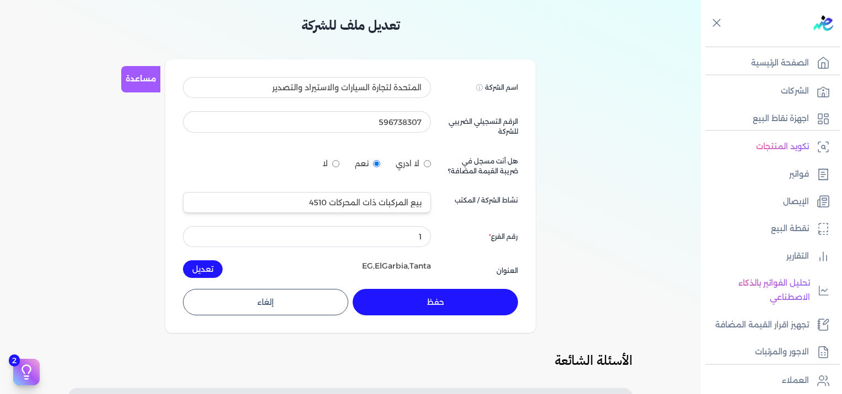
click at [440, 299] on button "حفظ" at bounding box center [435, 302] width 165 height 26
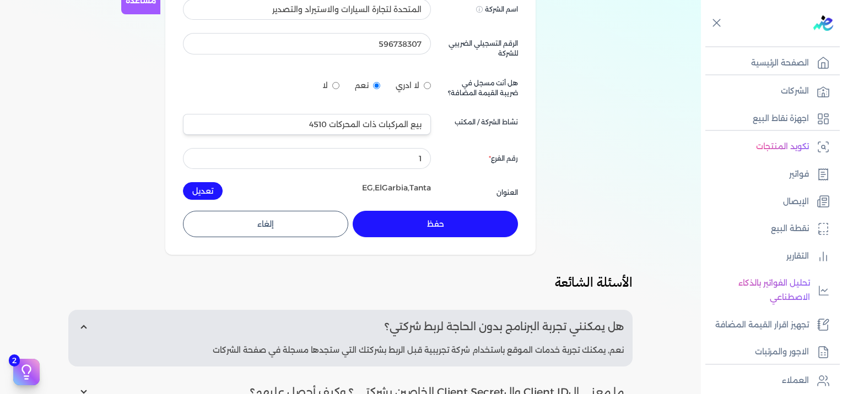
scroll to position [110, 0]
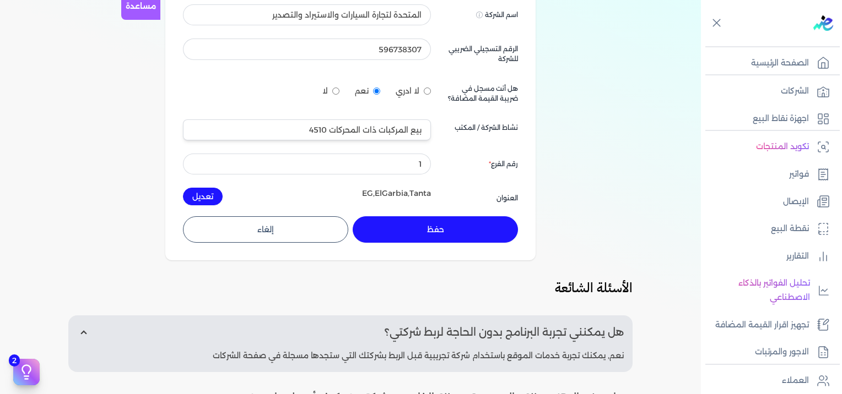
click at [442, 229] on button "حفظ" at bounding box center [435, 230] width 165 height 26
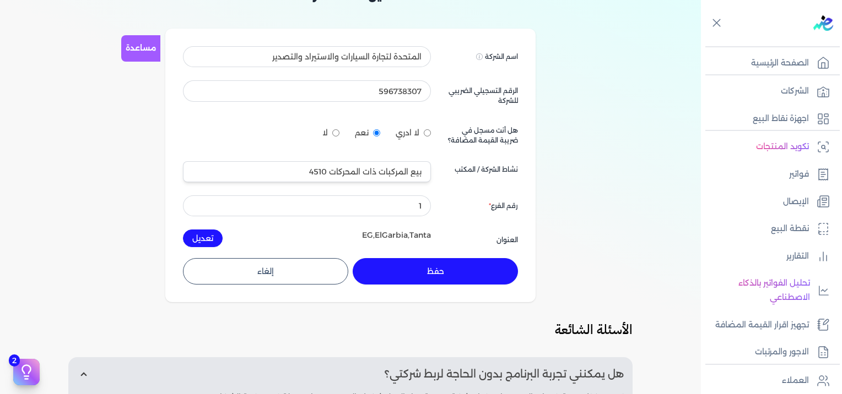
scroll to position [0, 0]
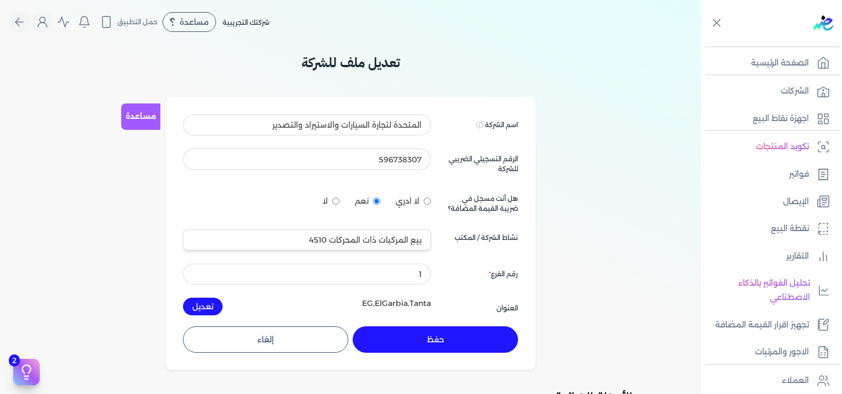
click at [443, 328] on button "حفظ" at bounding box center [435, 340] width 165 height 26
click at [445, 339] on button "حفظ" at bounding box center [435, 340] width 165 height 26
click at [443, 337] on button "حفظ" at bounding box center [435, 340] width 165 height 26
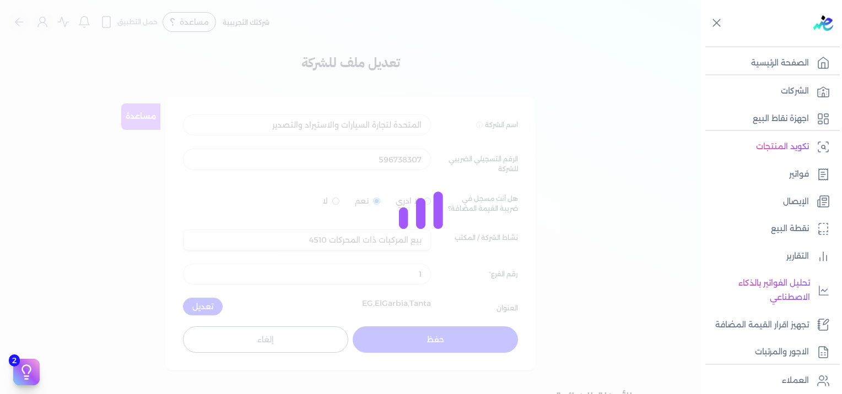
click at [443, 337] on button "حفظ" at bounding box center [435, 340] width 165 height 26
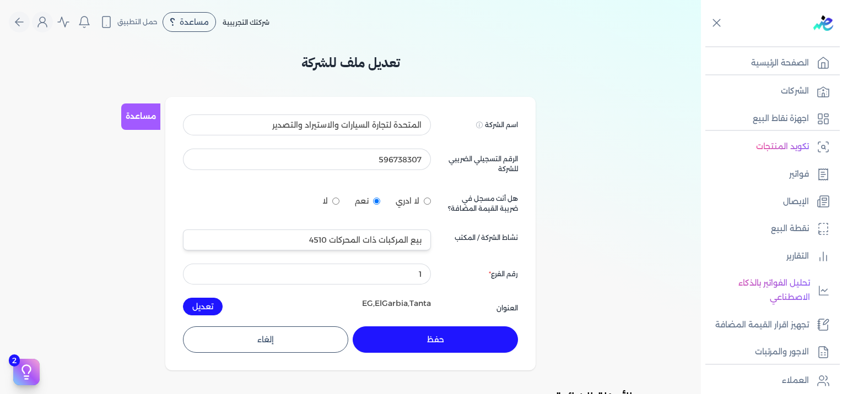
click at [443, 337] on button "حفظ" at bounding box center [435, 340] width 165 height 26
click at [0, 0] on div at bounding box center [0, 0] width 0 height 0
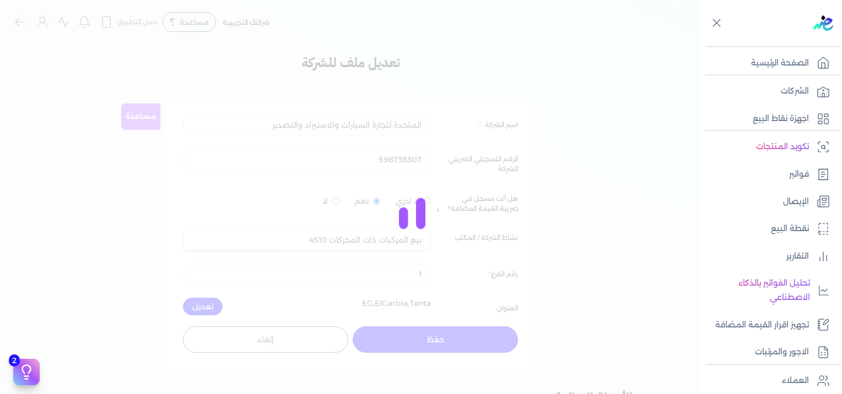
click at [443, 337] on div "برجاء مراجعة صحة رقم التسجيل الضريبي : edariba من هنا Dismiss ✕ ✕ استهلكت 100% …" at bounding box center [421, 197] width 842 height 394
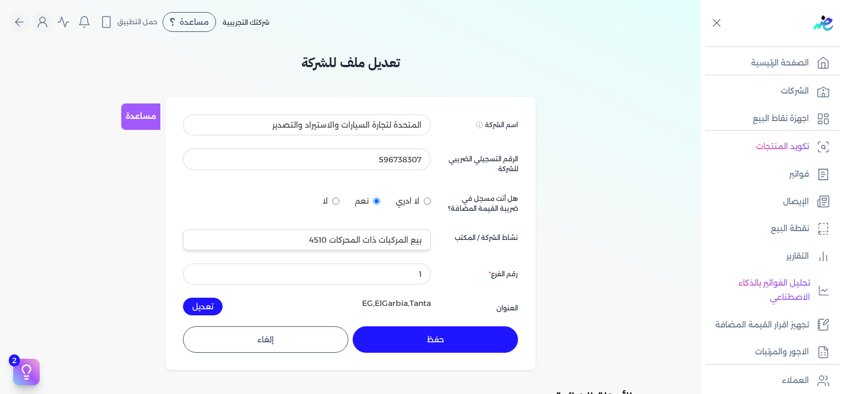
click at [443, 337] on button "حفظ" at bounding box center [435, 340] width 165 height 26
click at [0, 0] on div at bounding box center [0, 0] width 0 height 0
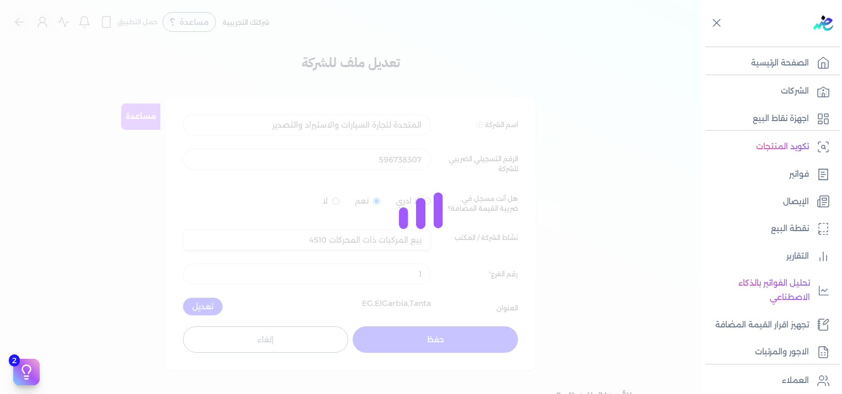
click at [443, 337] on div "برجاء مراجعة صحة رقم التسجيل الضريبي : edariba من هنا Dismiss ✕ ✕ استهلكت 100% …" at bounding box center [421, 197] width 842 height 394
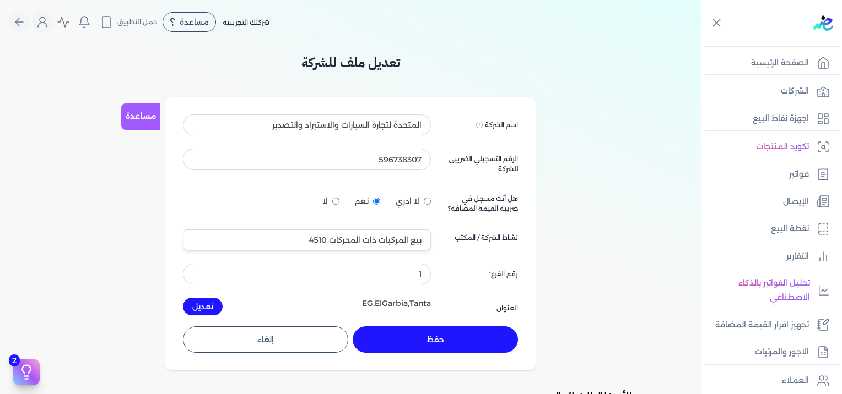
click at [443, 337] on button "حفظ" at bounding box center [435, 340] width 165 height 26
click at [0, 0] on div at bounding box center [0, 0] width 0 height 0
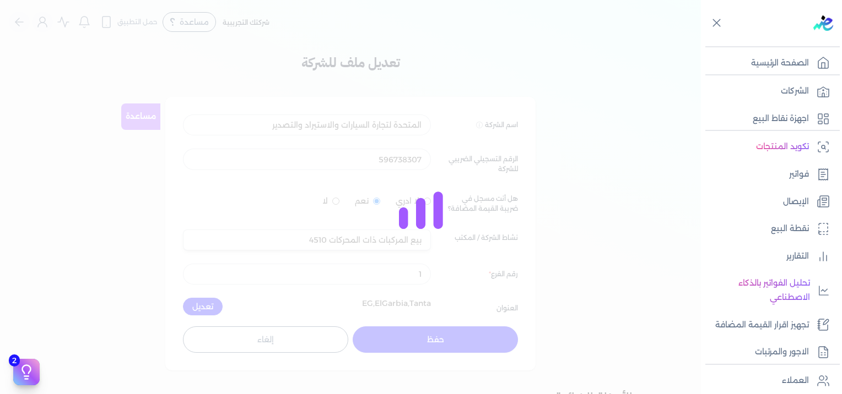
click at [443, 337] on div "برجاء مراجعة صحة رقم التسجيل الضريبي : edariba من هنا Dismiss ✕ ✕ استهلكت 100% …" at bounding box center [421, 197] width 842 height 394
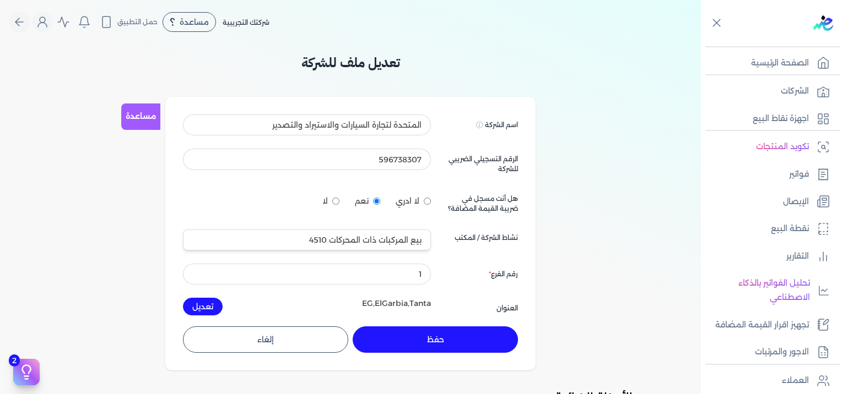
click at [443, 337] on button "حفظ" at bounding box center [435, 340] width 165 height 26
click at [0, 0] on div at bounding box center [0, 0] width 0 height 0
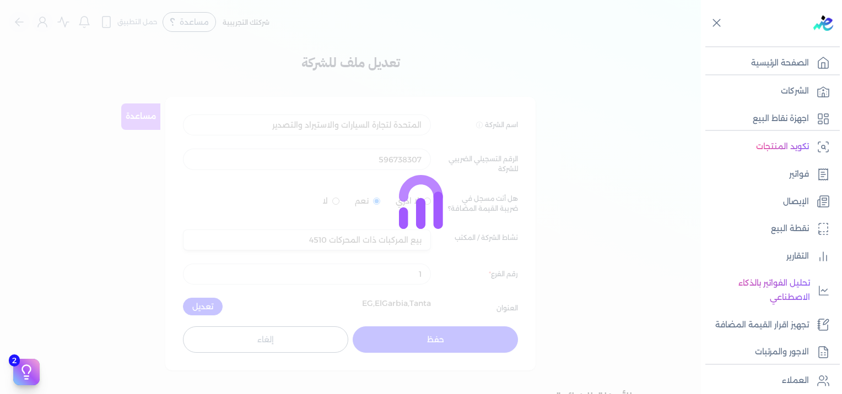
click at [443, 337] on button "حفظ" at bounding box center [435, 340] width 165 height 26
click at [443, 337] on div at bounding box center [421, 197] width 842 height 394
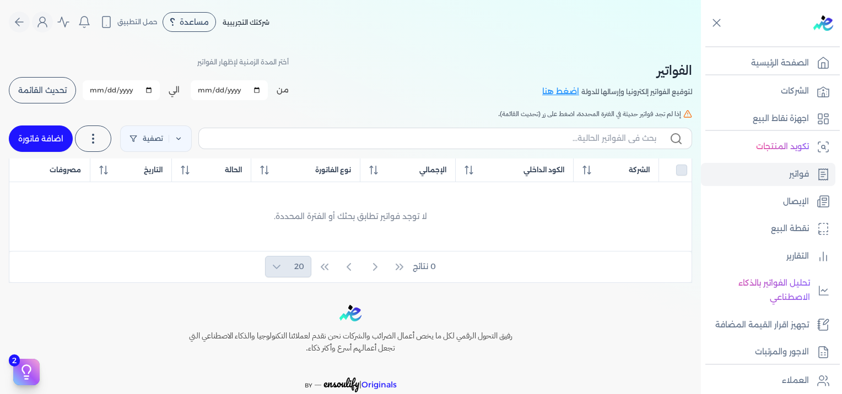
click at [245, 24] on span "شركتك التجريبية" at bounding box center [246, 22] width 47 height 8
click at [176, 33] on nav "Toggle Navigation الاسعار العمولات مساعدة خدمة العملاء دليل المستخدم تسجيل الدخ…" at bounding box center [350, 22] width 701 height 44
click at [175, 25] on icon "Global" at bounding box center [173, 22] width 6 height 10
click at [776, 62] on p "الصفحة الرئيسية" at bounding box center [780, 63] width 58 height 14
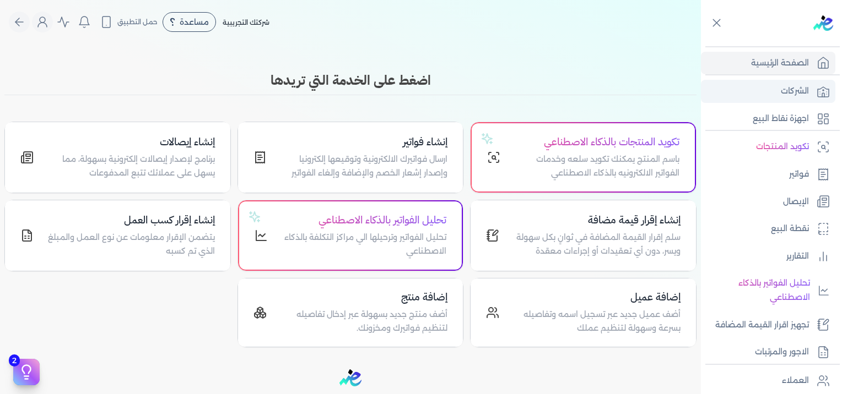
click at [809, 99] on link "الشركات" at bounding box center [768, 91] width 134 height 23
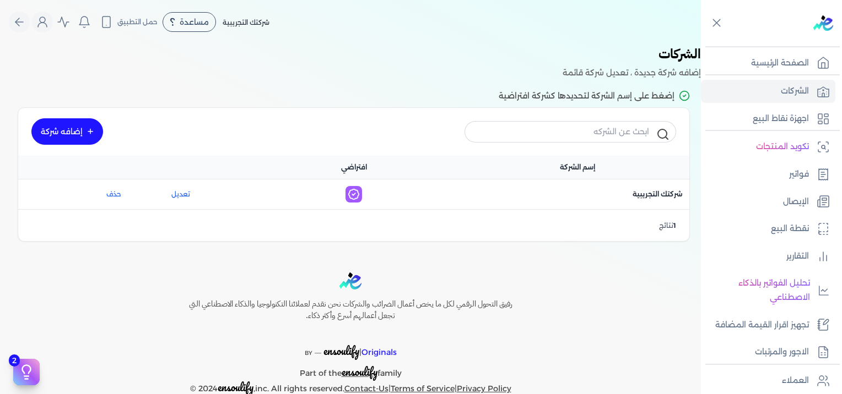
click at [73, 139] on link "إضافه شركة" at bounding box center [67, 131] width 72 height 26
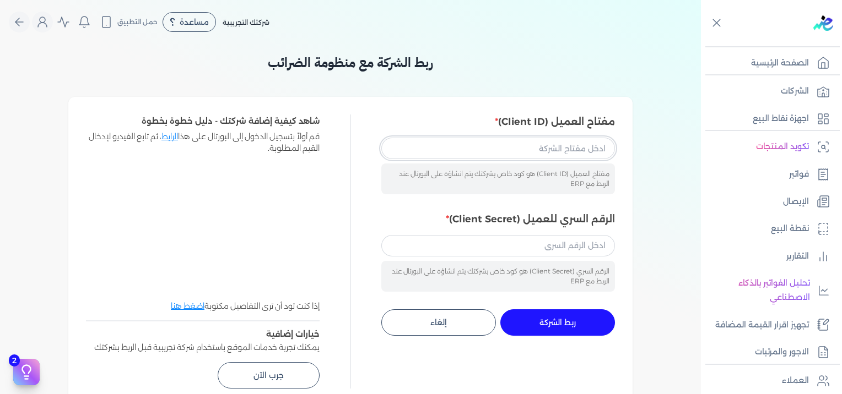
click at [504, 150] on input "مفتاح العميل (Client ID)" at bounding box center [498, 148] width 234 height 21
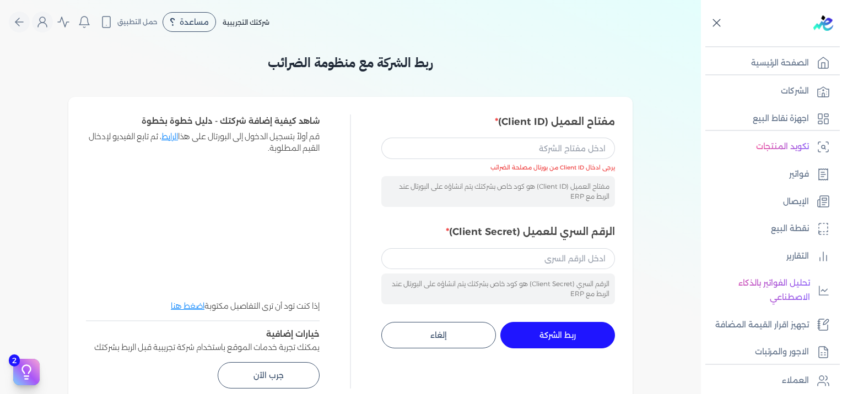
click at [716, 20] on icon at bounding box center [717, 23] width 14 height 14
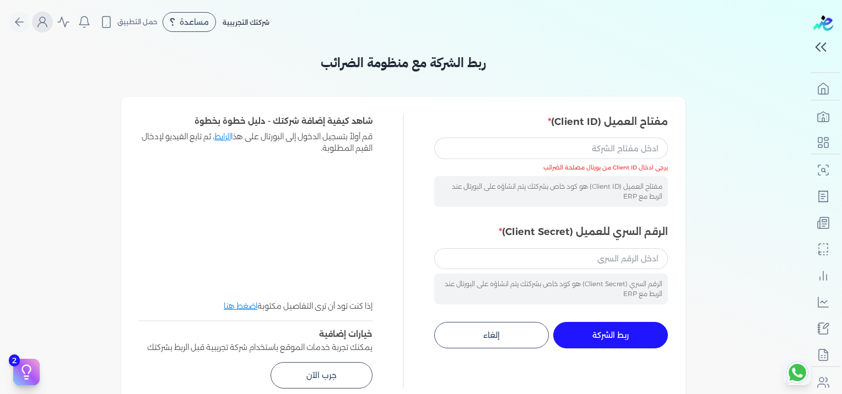
click at [49, 20] on icon "Global" at bounding box center [42, 21] width 13 height 13
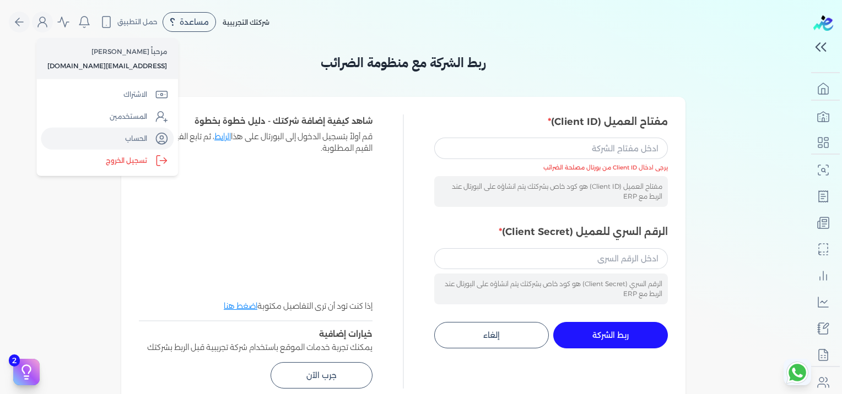
click at [130, 144] on link "الحساب" at bounding box center [107, 139] width 133 height 22
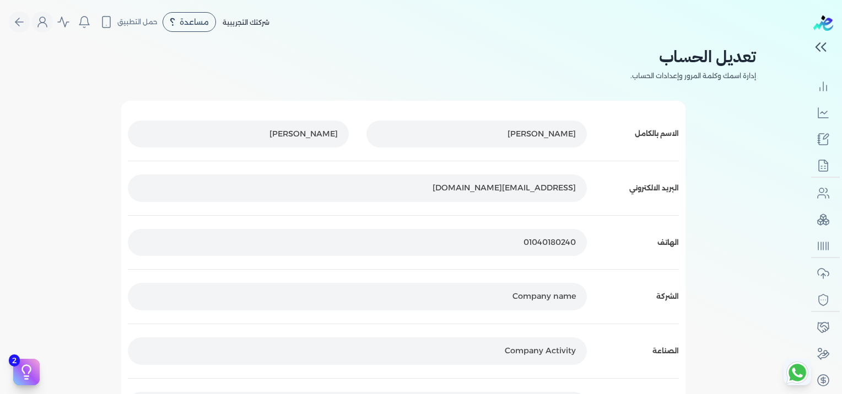
scroll to position [190, 0]
click at [44, 22] on icon "Global" at bounding box center [42, 21] width 13 height 13
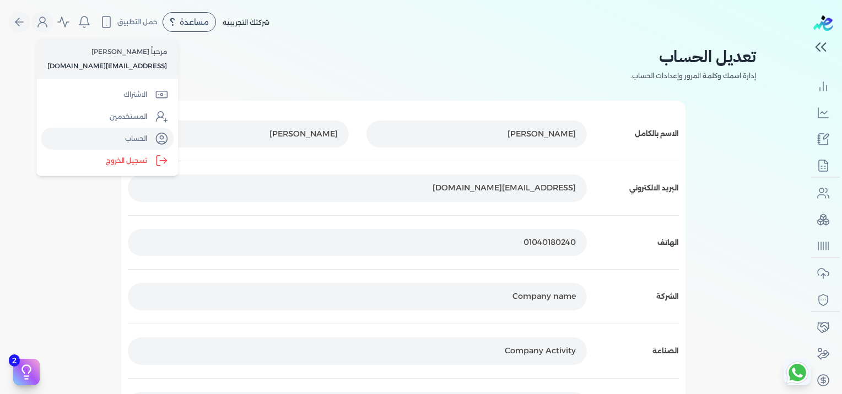
click at [128, 136] on link "الحساب" at bounding box center [107, 139] width 133 height 22
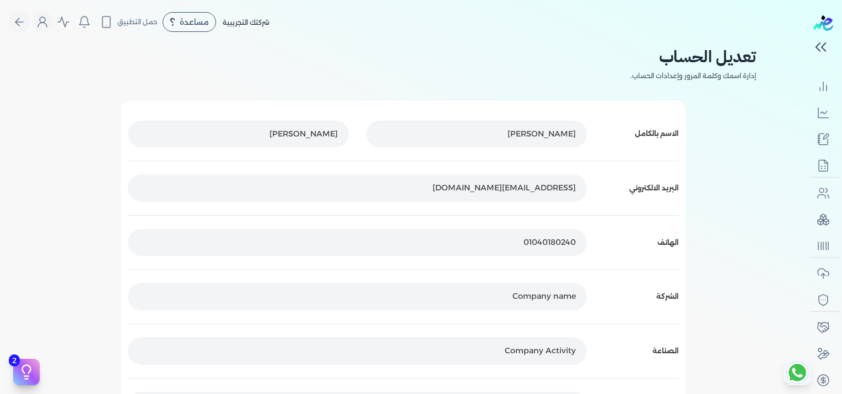
scroll to position [248, 0]
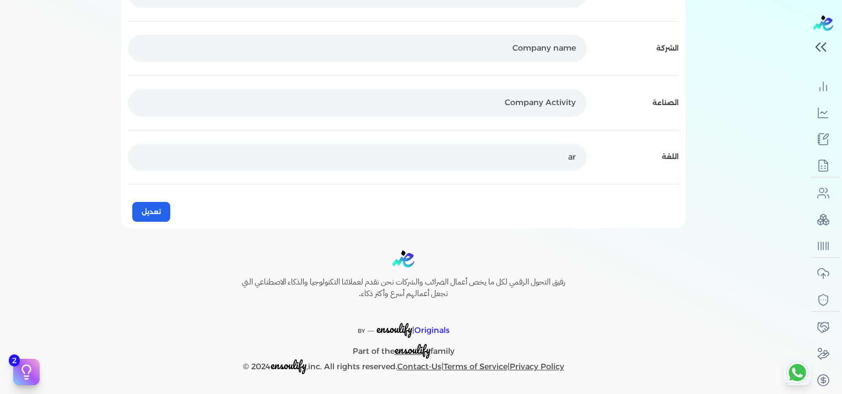
click at [131, 211] on div "تعديل" at bounding box center [403, 203] width 551 height 38
click at [136, 210] on button "تعديل" at bounding box center [151, 212] width 38 height 20
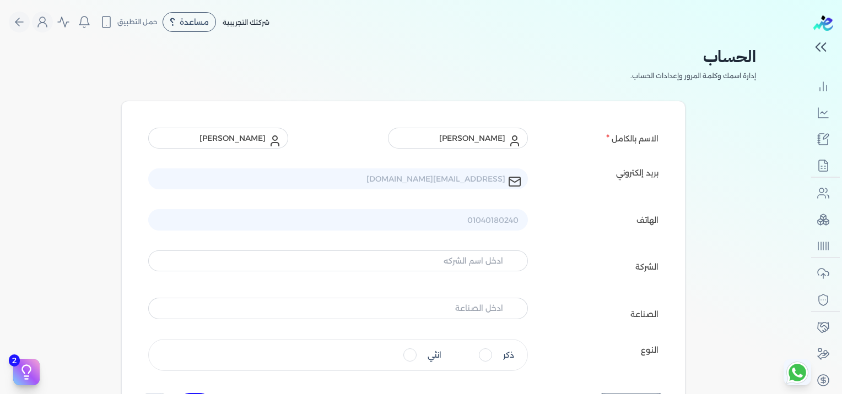
scroll to position [190, 0]
click at [44, 18] on icon "Global" at bounding box center [42, 21] width 13 height 13
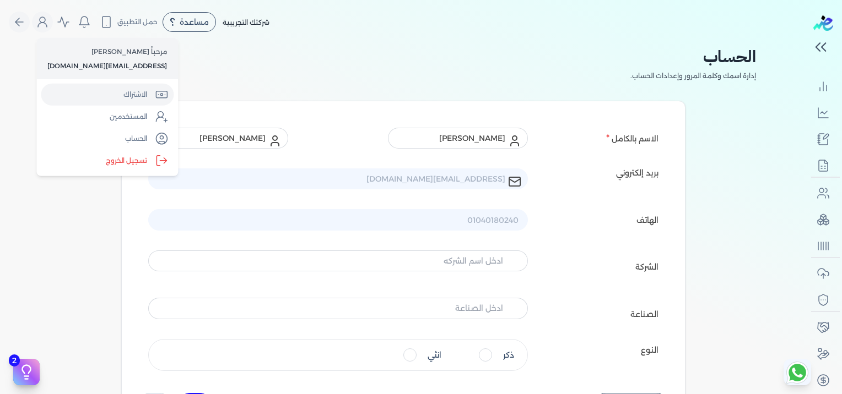
click at [117, 96] on link "الاشتراك" at bounding box center [107, 95] width 133 height 22
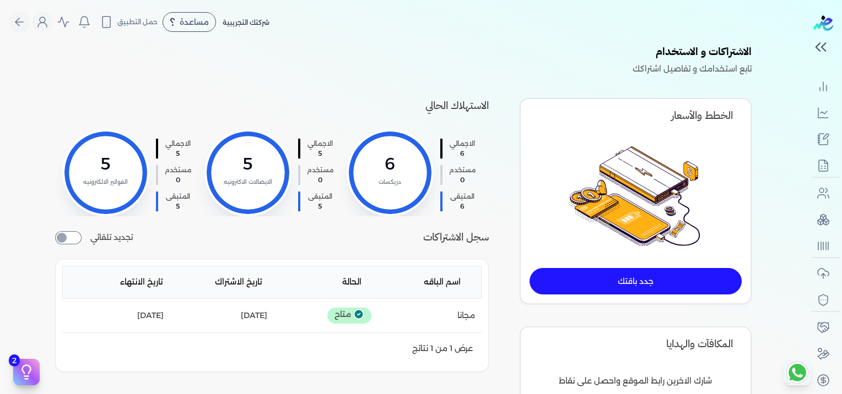
click at [35, 21] on div "شركتك التجريبية مساعدة خدمة العملاء دليل المستخدم حمل التطبيق لا يوجد اشعارات م…" at bounding box center [139, 22] width 261 height 21
click at [49, 22] on icon "Global" at bounding box center [42, 21] width 13 height 13
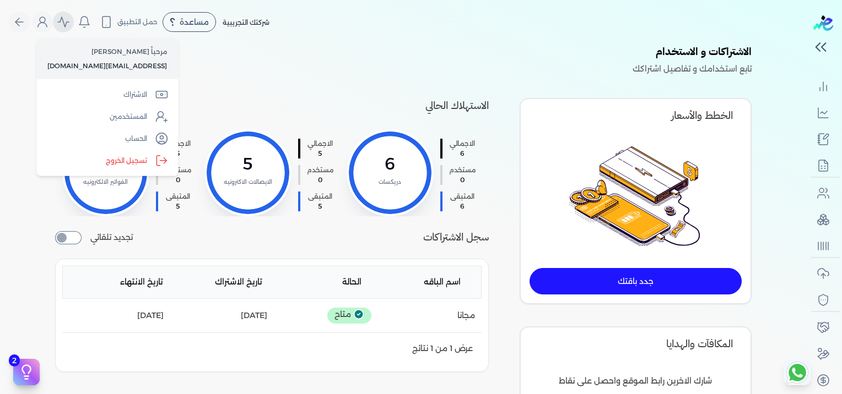
click at [70, 20] on icon "Global" at bounding box center [63, 21] width 13 height 13
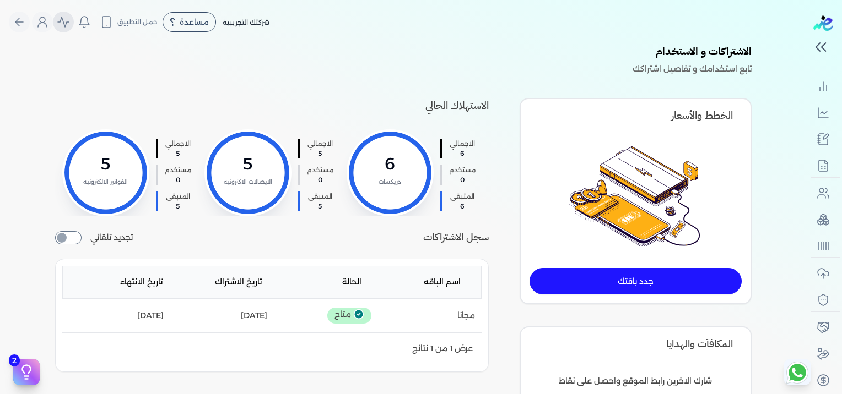
click at [70, 20] on icon "Global" at bounding box center [63, 21] width 13 height 13
click at [68, 24] on icon "Global" at bounding box center [63, 21] width 13 height 13
click at [53, 24] on button "Global" at bounding box center [42, 22] width 21 height 21
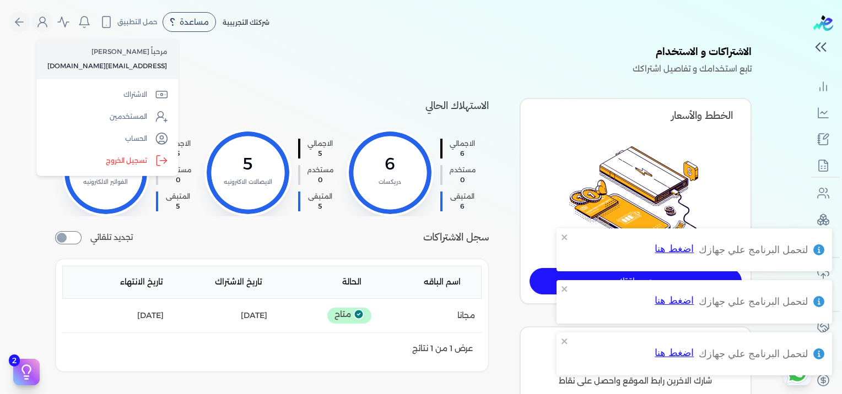
click at [678, 253] on button "اضغط هنا" at bounding box center [674, 249] width 40 height 26
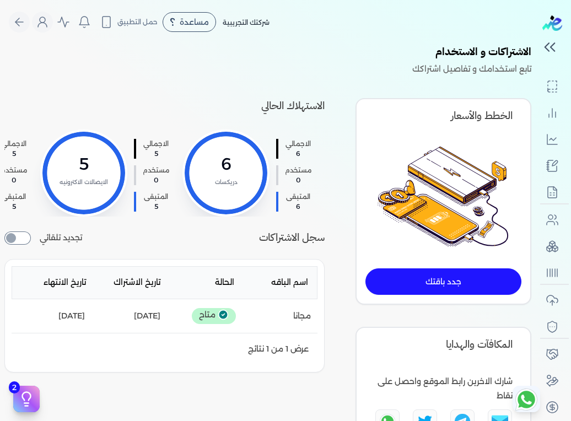
scroll to position [163, 0]
